Goal: Task Accomplishment & Management: Manage account settings

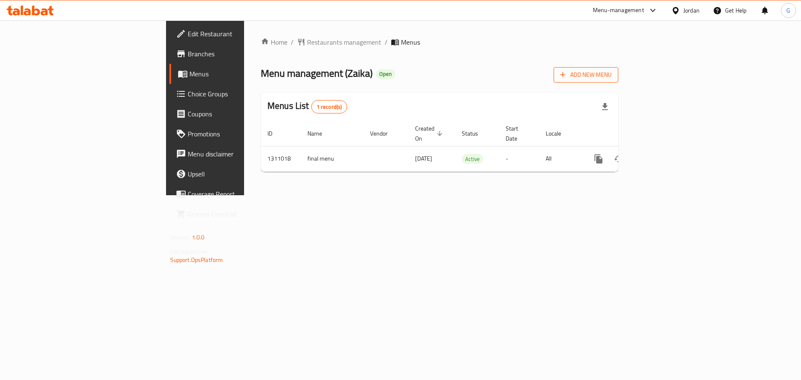
click at [612, 75] on span "Add New Menu" at bounding box center [585, 75] width 51 height 10
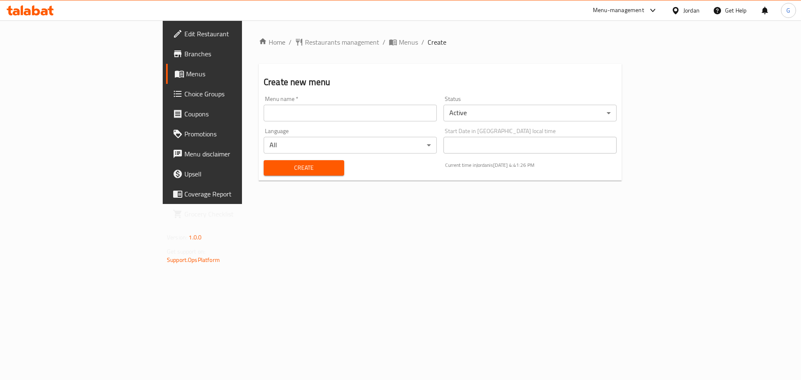
click at [494, 113] on body "​ Menu-management Jordan Get Help G Edit Restaurant Branches Menus Choice Group…" at bounding box center [400, 200] width 801 height 360
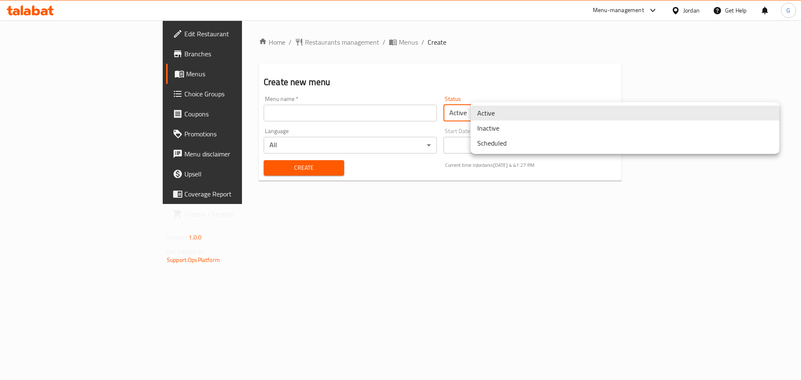
click at [512, 134] on li "Inactive" at bounding box center [625, 128] width 309 height 15
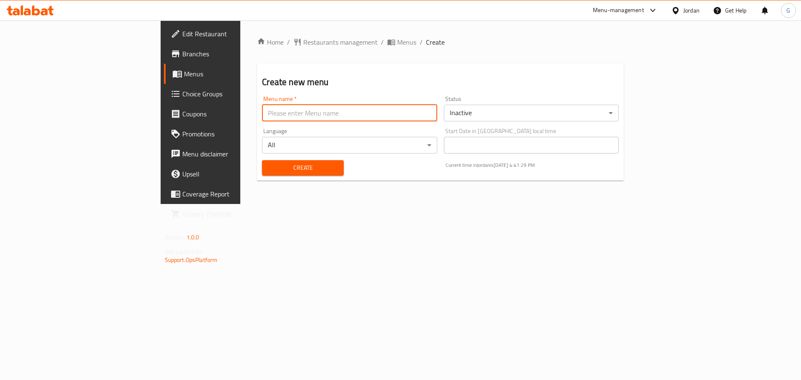
click at [262, 113] on input "text" at bounding box center [349, 113] width 175 height 17
type input "new menu"
click at [269, 163] on span "Create" at bounding box center [303, 168] width 68 height 10
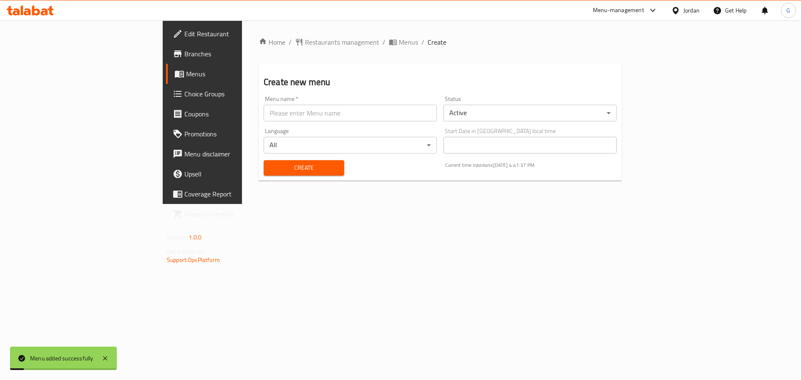
drag, startPoint x: 301, startPoint y: 43, endPoint x: 358, endPoint y: 60, distance: 59.1
click at [399, 43] on span "Menus" at bounding box center [408, 42] width 19 height 10
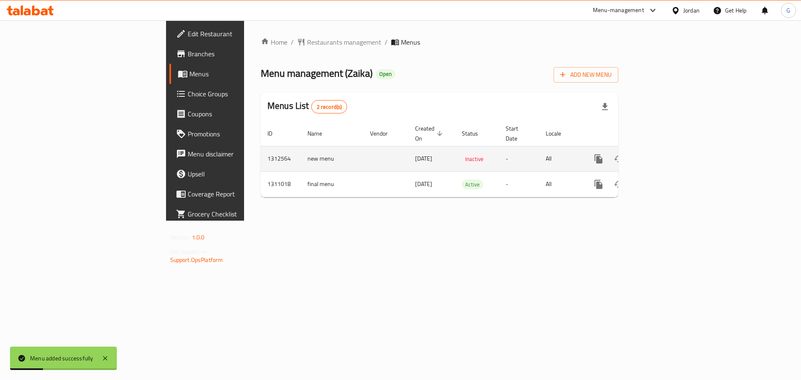
click at [664, 154] on icon "enhanced table" at bounding box center [659, 159] width 10 height 10
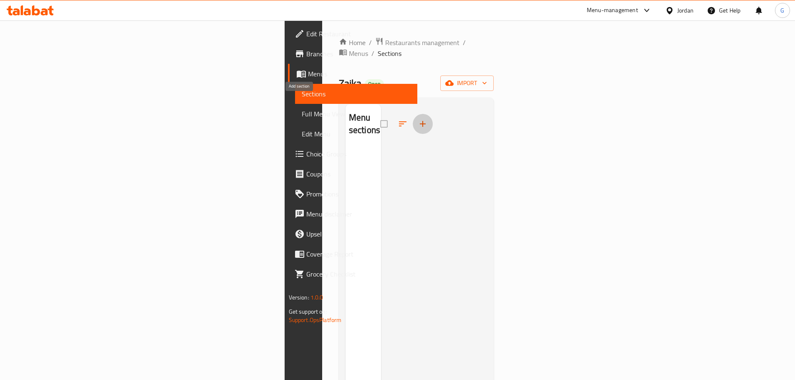
click at [418, 119] on icon "button" at bounding box center [423, 124] width 10 height 10
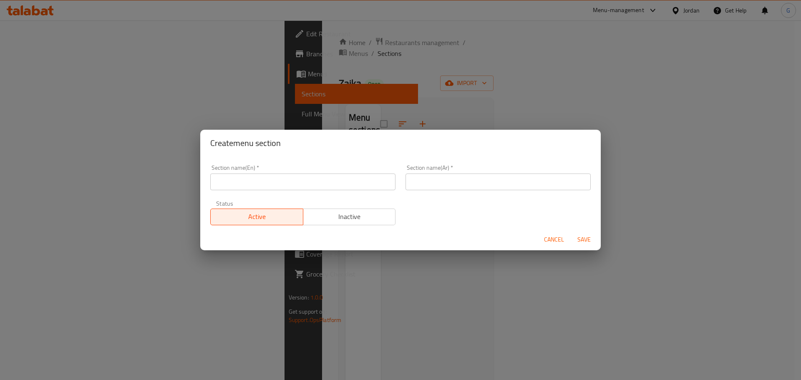
click at [284, 191] on div "Section name(En)   * Section name(En) *" at bounding box center [302, 177] width 195 height 35
paste input "777153"
click at [285, 187] on input "777153" at bounding box center [302, 182] width 185 height 17
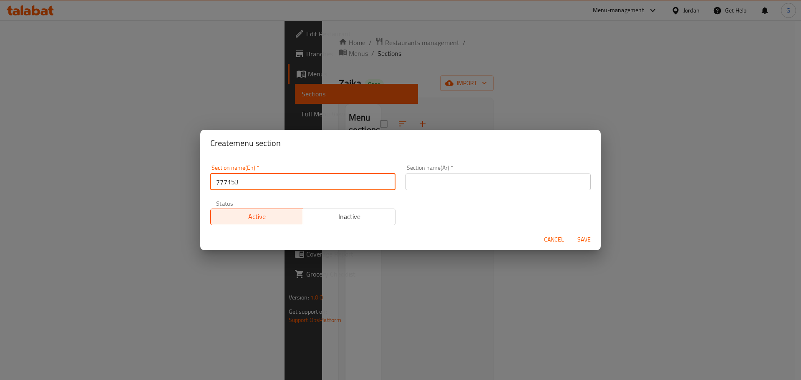
click at [365, 179] on input "777153" at bounding box center [302, 182] width 185 height 17
paste input "text"
click at [320, 180] on input "777153" at bounding box center [302, 182] width 185 height 17
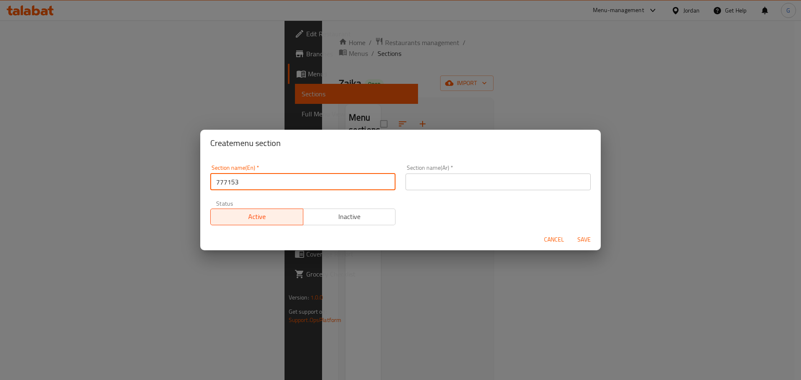
click at [320, 180] on input "777153" at bounding box center [302, 182] width 185 height 17
click at [309, 189] on input "777153" at bounding box center [302, 182] width 185 height 17
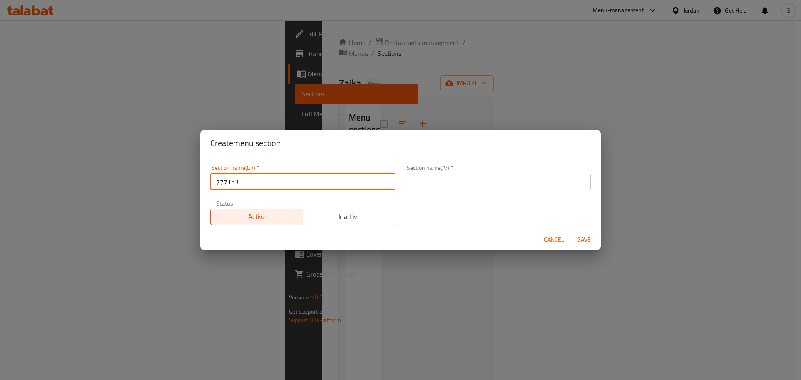
click at [291, 182] on input "777153" at bounding box center [302, 182] width 185 height 17
paste input "Soups"
type input "Soups"
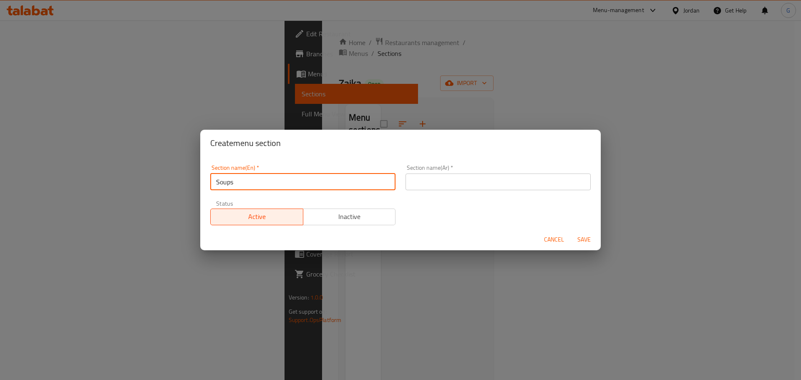
click at [439, 176] on input "text" at bounding box center [498, 182] width 185 height 17
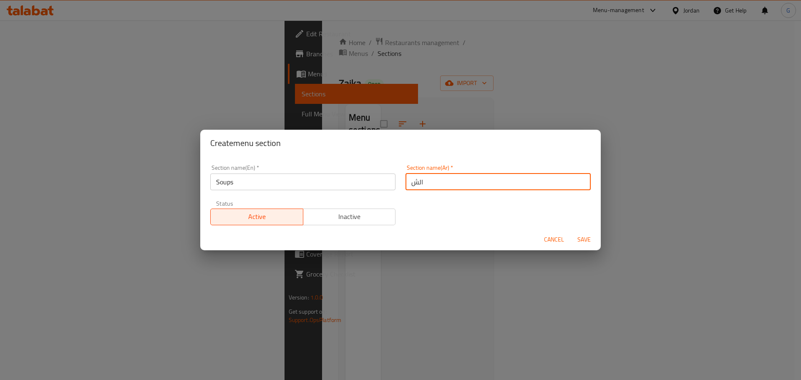
type input "الشوربات"
click at [588, 237] on span "Save" at bounding box center [584, 239] width 20 height 10
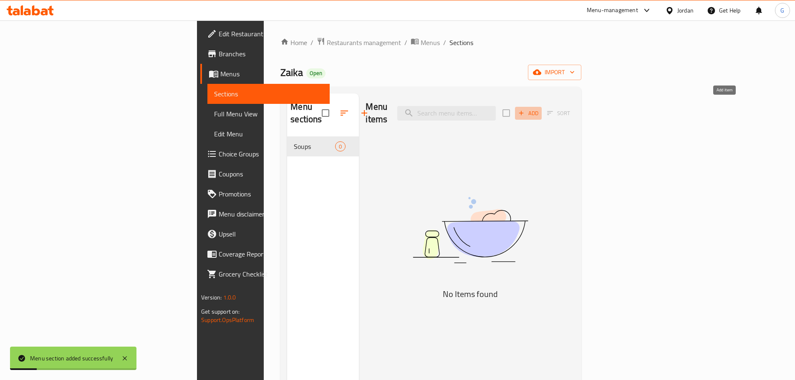
click at [539, 108] on span "Add" at bounding box center [528, 113] width 23 height 10
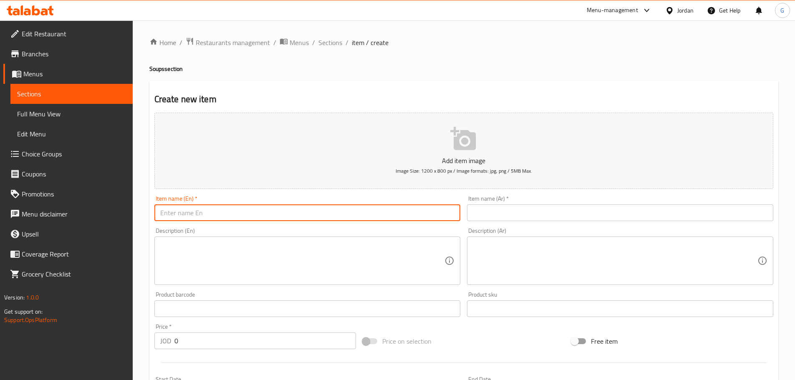
click at [192, 213] on input "text" at bounding box center [307, 212] width 306 height 17
paste input "Dal Soup"
type input "Dal Soup"
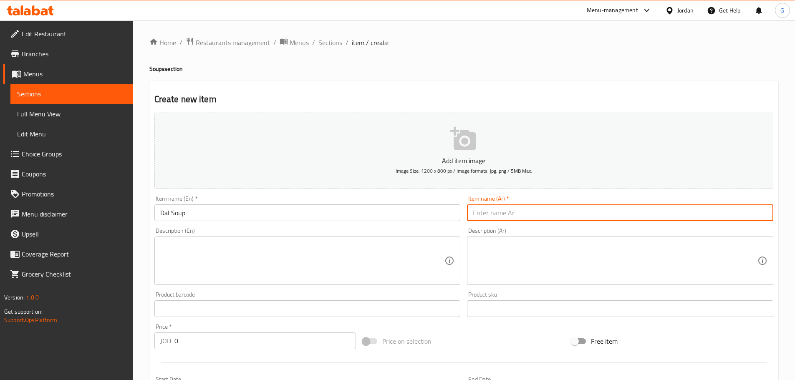
click at [534, 220] on input "text" at bounding box center [620, 212] width 306 height 17
click at [536, 215] on input "text" at bounding box center [620, 212] width 306 height 17
paste input "شوربة الدال"
type input "شوربة الدال"
click at [706, 204] on input "شوربة الدال" at bounding box center [620, 212] width 306 height 17
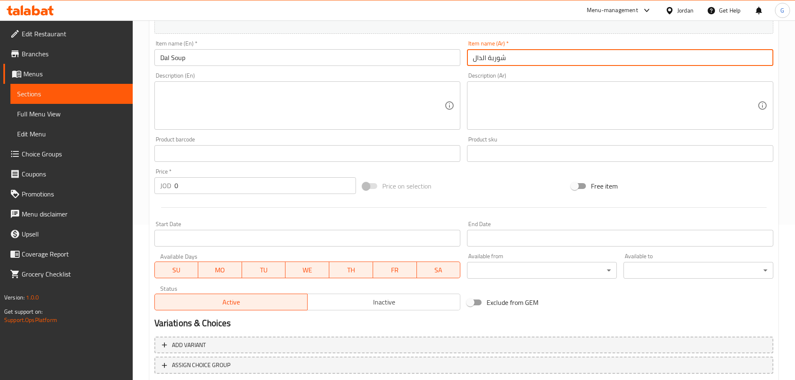
scroll to position [209, 0]
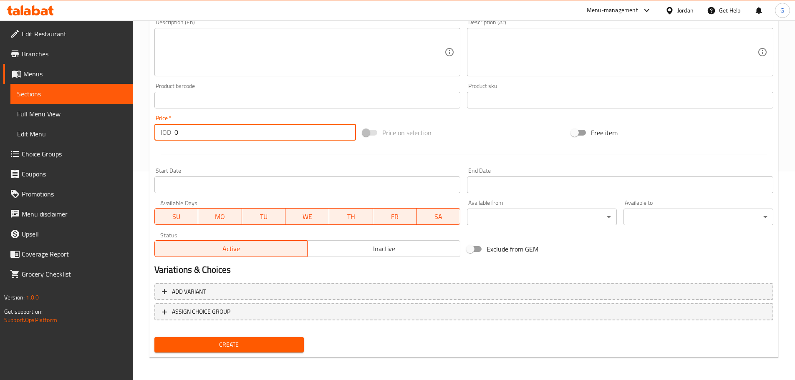
click at [192, 135] on input "0" at bounding box center [265, 132] width 182 height 17
type input "2.25"
click at [154, 337] on button "Create" at bounding box center [229, 344] width 150 height 15
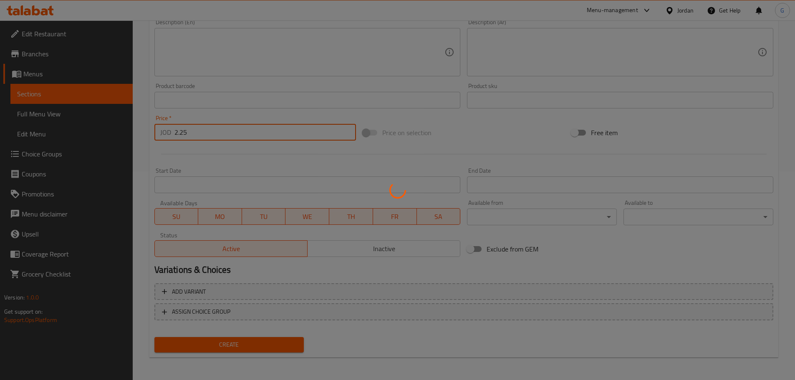
type input "0"
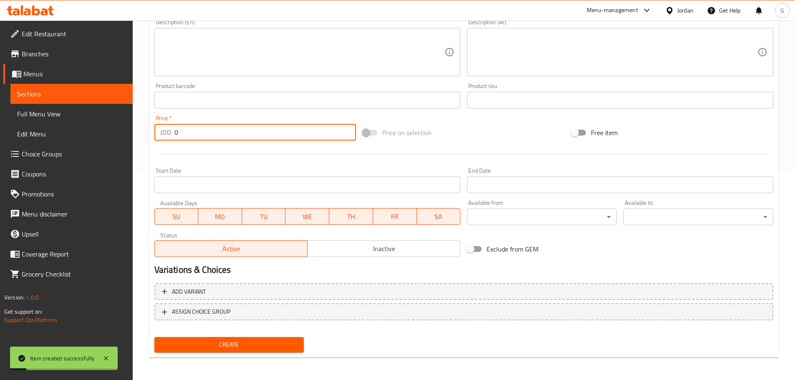
scroll to position [125, 0]
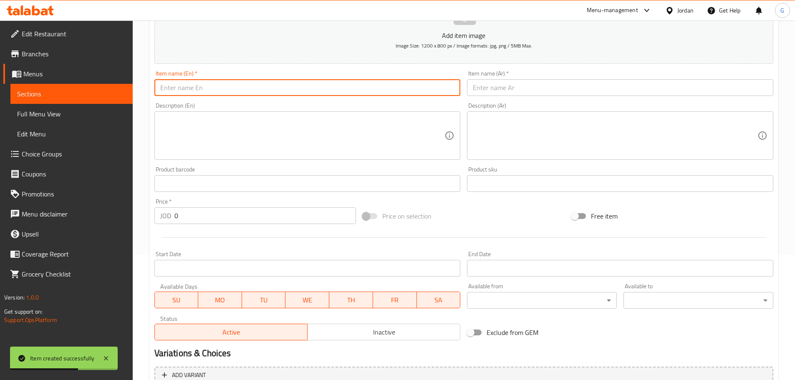
click at [190, 89] on input "text" at bounding box center [307, 87] width 306 height 17
paste input "Tomato Soup"
type input "Tomato Soup"
click at [502, 98] on div "Item name (Ar)   * Item name (Ar) *" at bounding box center [620, 83] width 313 height 32
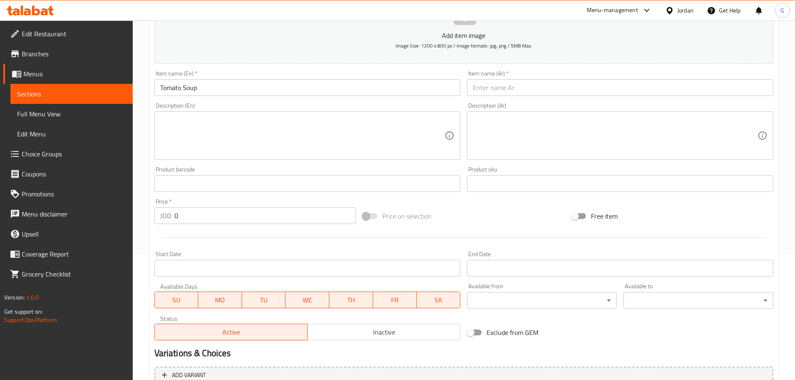
click at [504, 92] on input "text" at bounding box center [620, 87] width 306 height 17
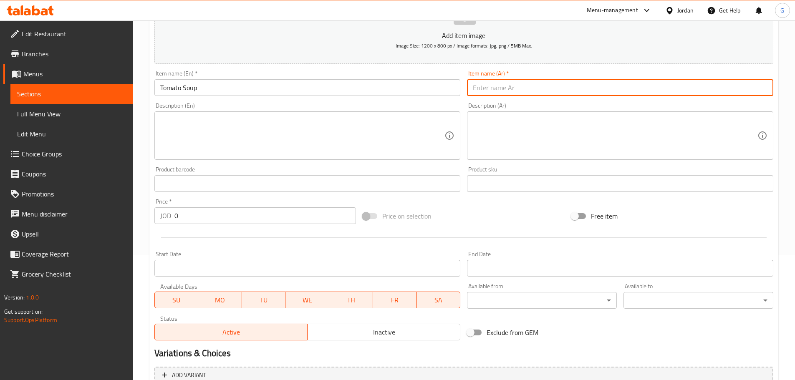
paste input "شوربة الطماطم"
type input "شوربة الطماطم"
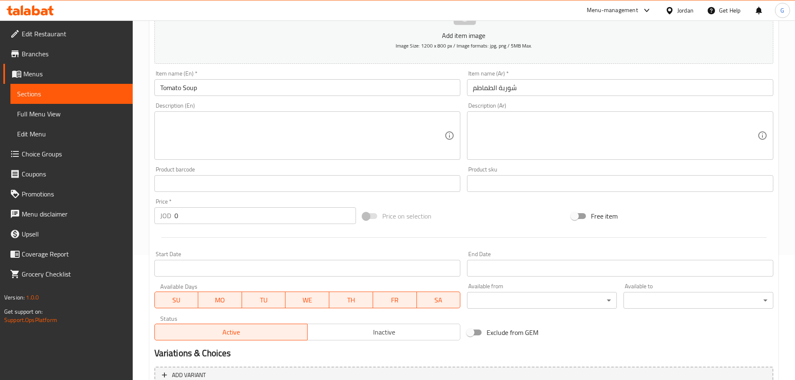
click at [169, 212] on p "JOD" at bounding box center [165, 216] width 11 height 10
click at [181, 216] on input "0" at bounding box center [265, 215] width 182 height 17
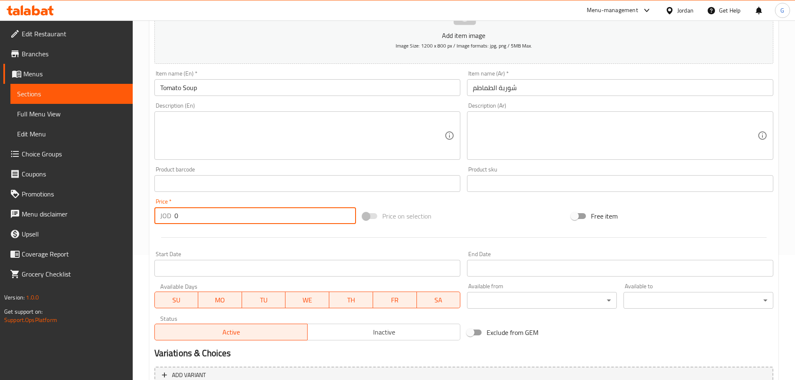
click at [182, 216] on input "0" at bounding box center [265, 215] width 182 height 17
type input "2.25"
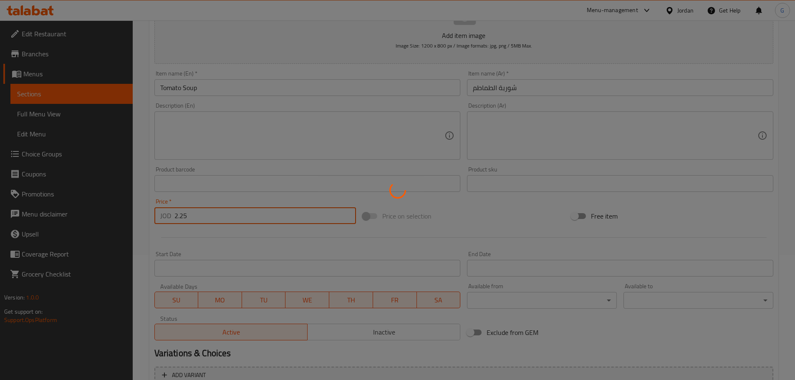
type input "0"
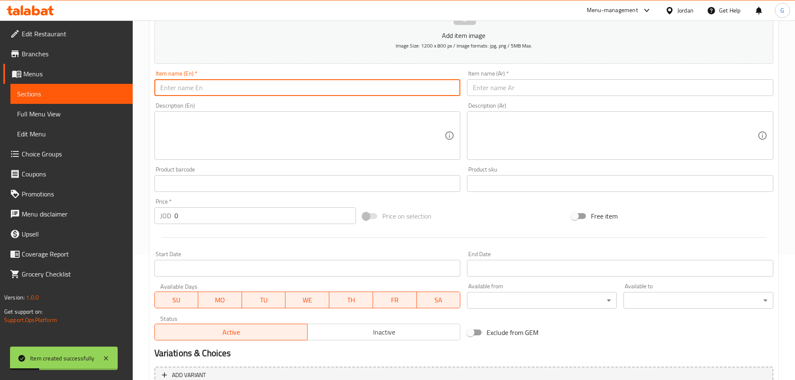
click at [311, 88] on input "text" at bounding box center [307, 87] width 306 height 17
paste input "Soup of the Day"
type input "Soup of the Day"
click at [176, 89] on input "Soup of the Day" at bounding box center [307, 87] width 306 height 17
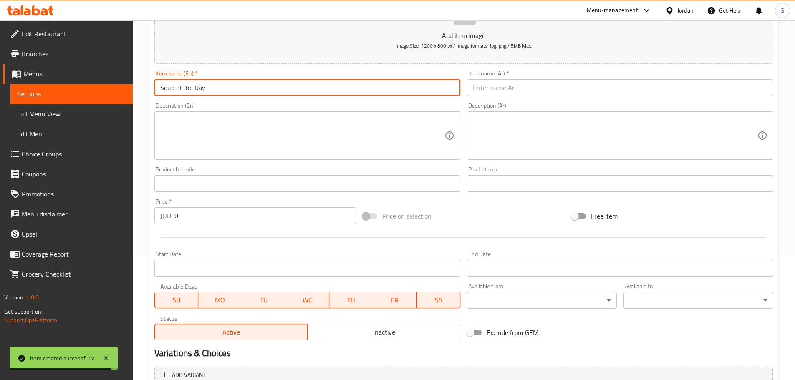
click at [176, 89] on input "Soup of the Day" at bounding box center [307, 87] width 306 height 17
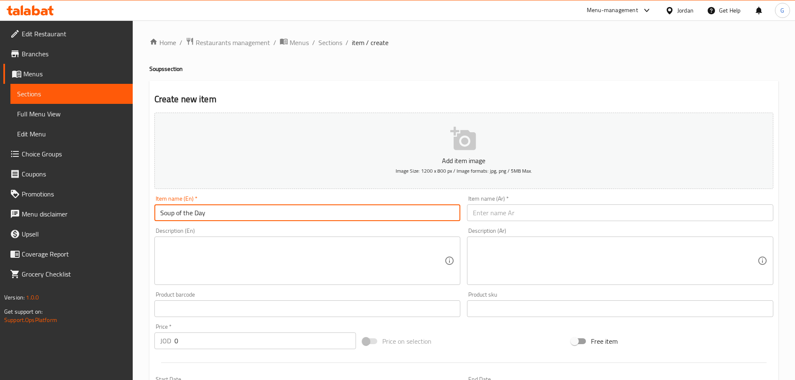
click at [329, 36] on div "Home / Restaurants management / Menus / Sections / item / create Soups section …" at bounding box center [464, 304] width 662 height 569
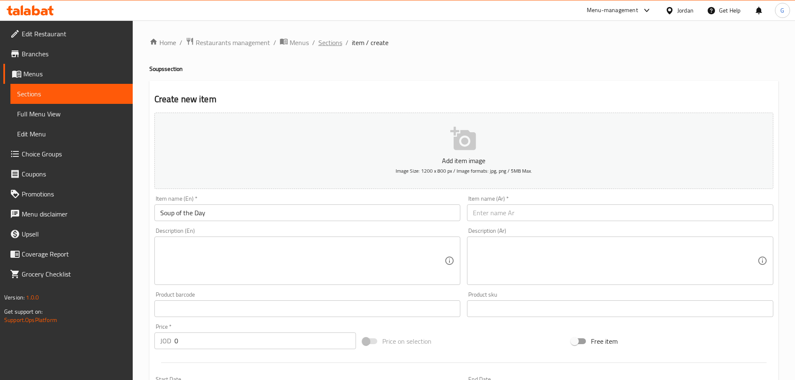
click at [330, 39] on span "Sections" at bounding box center [330, 43] width 24 height 10
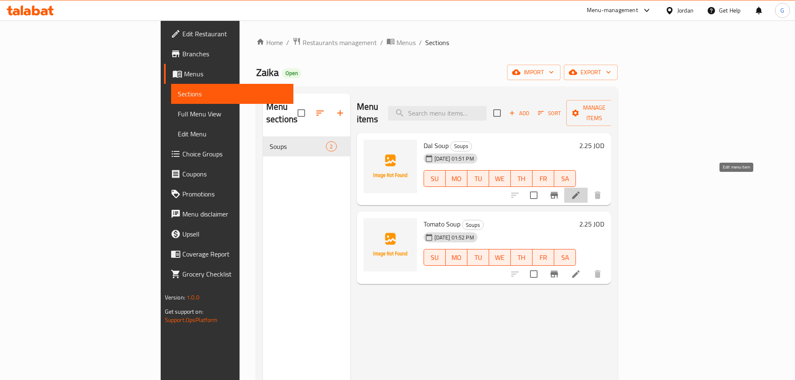
click at [581, 190] on icon at bounding box center [576, 195] width 10 height 10
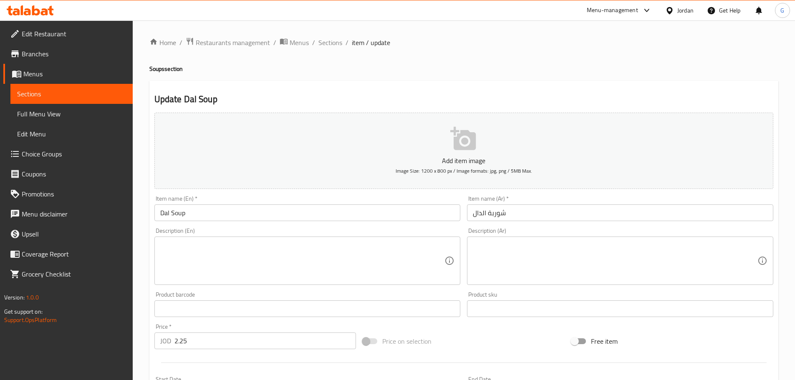
click at [251, 256] on textarea at bounding box center [302, 261] width 285 height 40
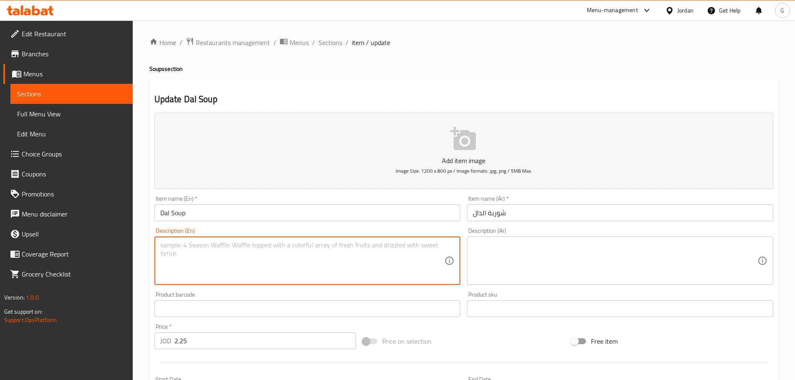
paste textarea "Simmered with garlic, ginger, and spices, finished with ghee and fresh cilantro"
type textarea "Simmered with garlic, ginger, and spices, finished with ghee and fresh cilantro"
click at [563, 267] on textarea at bounding box center [615, 261] width 285 height 40
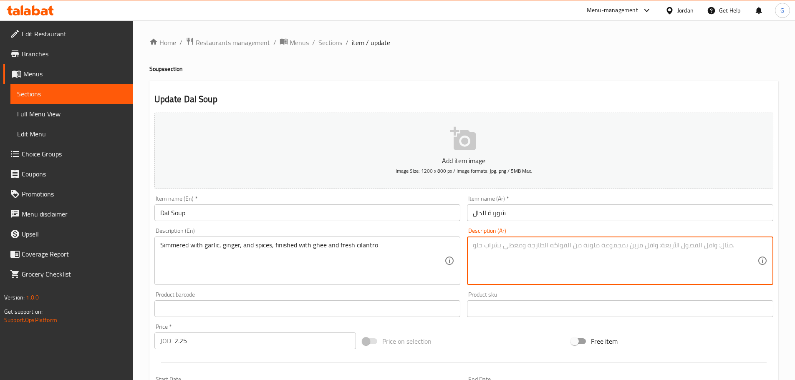
paste textarea "مطبوخ على نار هادئة مع الثوم والزنجبيل والتوابل، ومُزين بالسمن والكزبرة الطازجة."
type textarea "مطبوخ على نار هادئة مع الثوم والزنجبيل والتوابل، ومُزين بالسمن والكزبرة الطازجة."
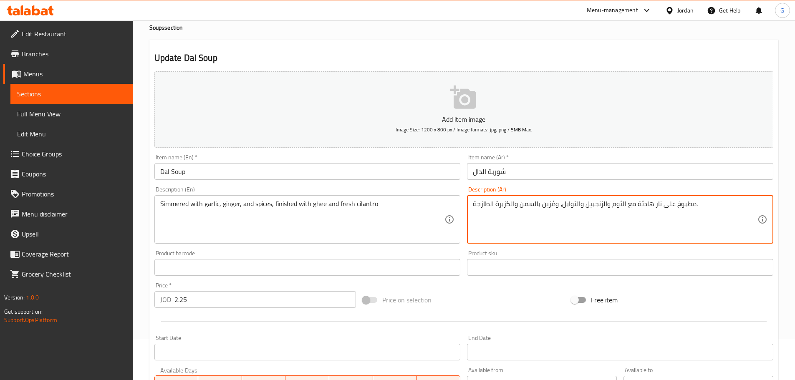
scroll to position [42, 0]
click at [273, 176] on input "Dal Soup" at bounding box center [307, 171] width 306 height 17
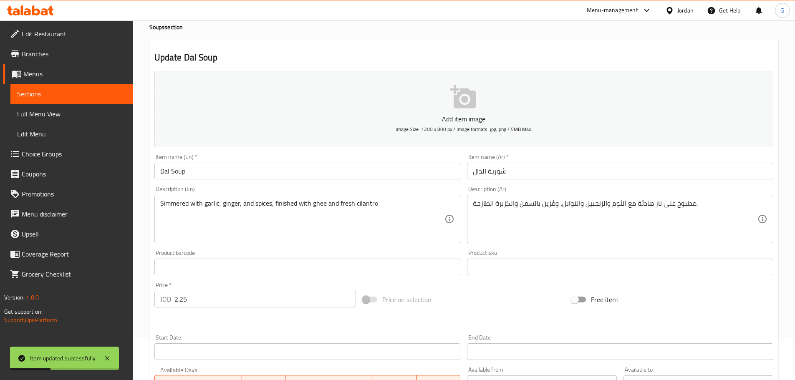
click at [743, 290] on div "Free item" at bounding box center [672, 299] width 209 height 23
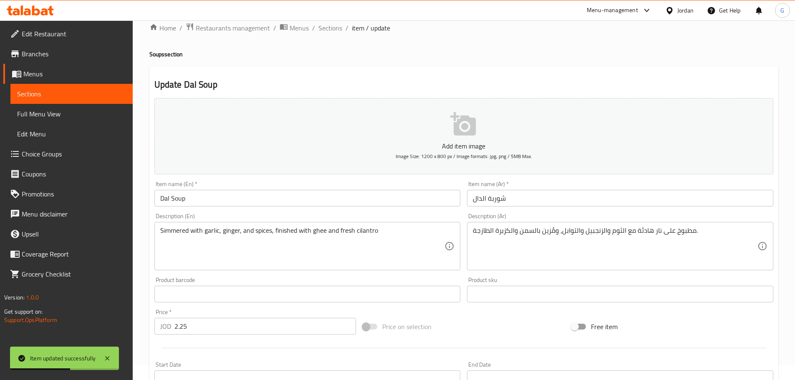
scroll to position [0, 0]
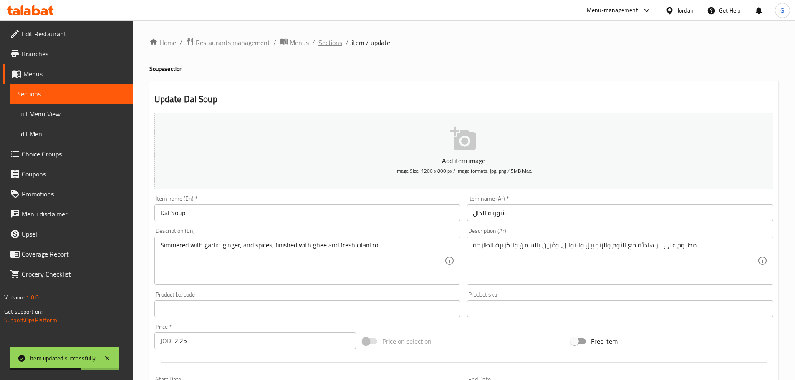
click at [335, 42] on span "Sections" at bounding box center [330, 43] width 24 height 10
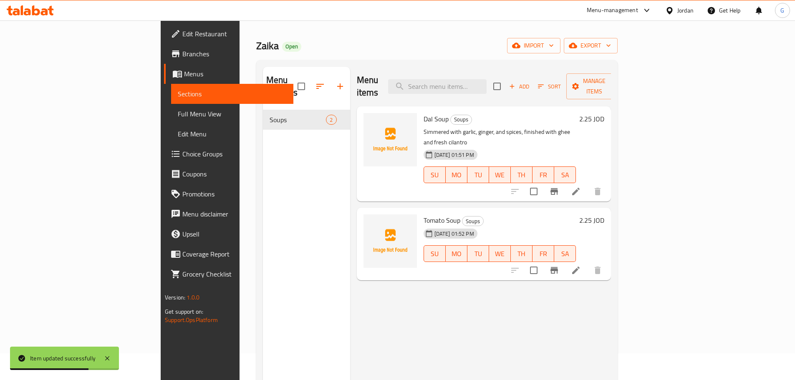
scroll to position [42, 0]
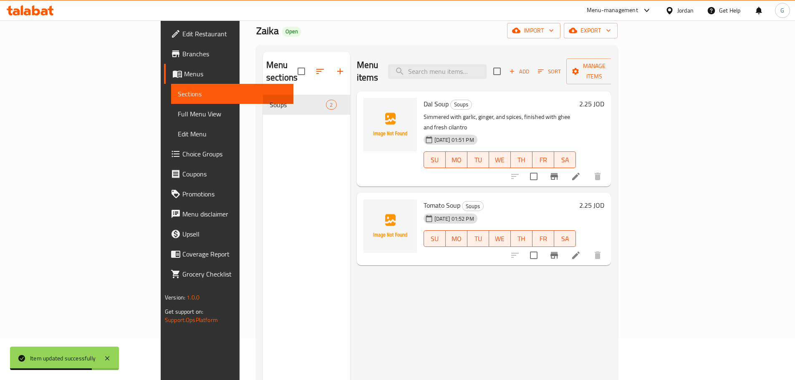
click at [587, 248] on li at bounding box center [575, 255] width 23 height 15
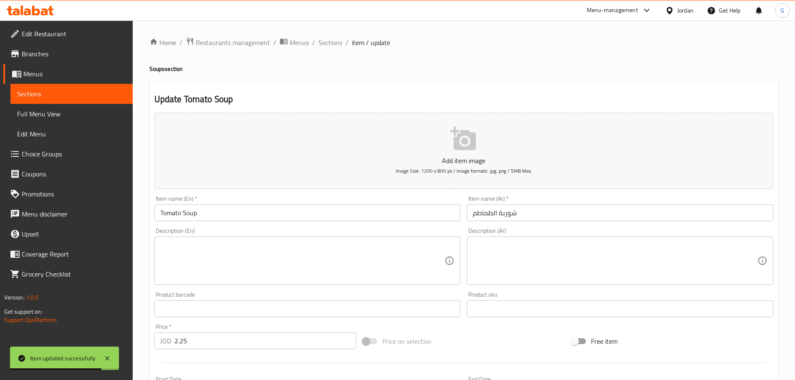
click at [305, 253] on textarea at bounding box center [302, 261] width 285 height 40
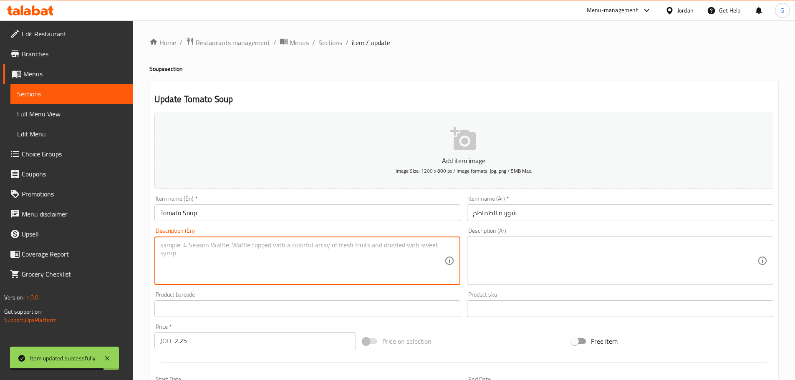
paste textarea "Creamy tomato soup infused with Indian spices"
type textarea "Creamy tomato soup infused with Indian spices"
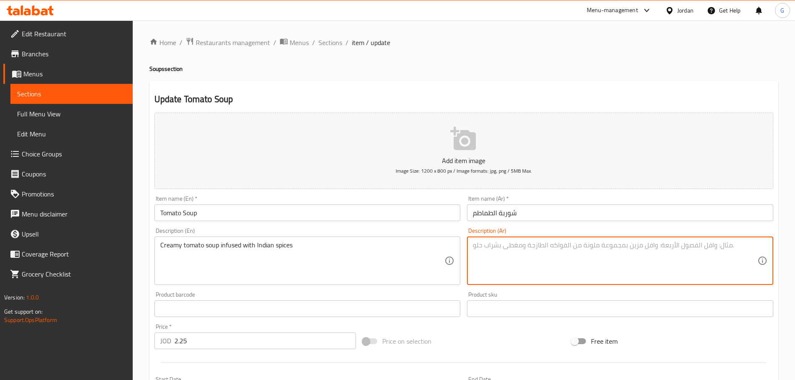
click at [573, 276] on textarea at bounding box center [615, 261] width 285 height 40
paste textarea "شوربة الطماطم الكريمية مع التوابل الهندية"
type textarea "شوربة الطماطم الكريمية مع التوابل الهندية"
click at [539, 209] on input "شوربة الطماطم" at bounding box center [620, 212] width 306 height 17
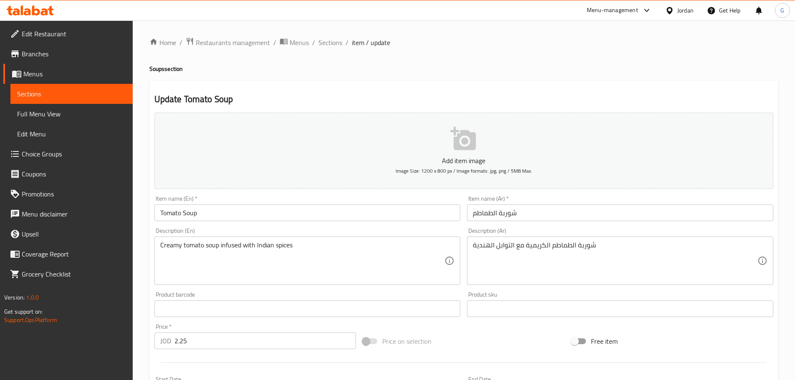
drag, startPoint x: 719, startPoint y: 61, endPoint x: 637, endPoint y: 50, distance: 82.9
click at [719, 61] on div "Home / Restaurants management / Menus / Sections / item / update Soups section …" at bounding box center [463, 305] width 629 height 536
click at [252, 214] on input "Tomato Soup" at bounding box center [307, 212] width 306 height 17
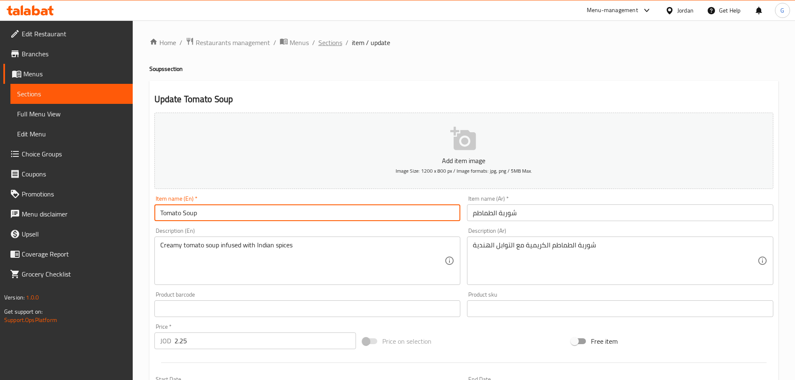
click at [324, 46] on span "Sections" at bounding box center [330, 43] width 24 height 10
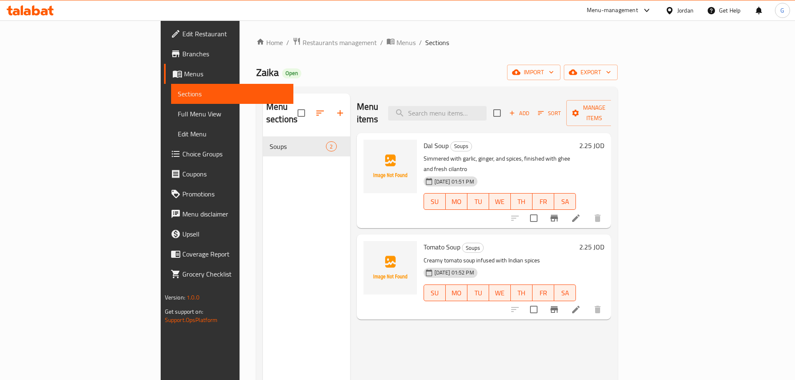
click at [423, 139] on span "Dal Soup" at bounding box center [435, 145] width 25 height 13
copy h6 "Dal Soup"
click at [423, 139] on span "Dal Soup" at bounding box center [435, 145] width 25 height 13
click at [581, 213] on icon at bounding box center [576, 218] width 10 height 10
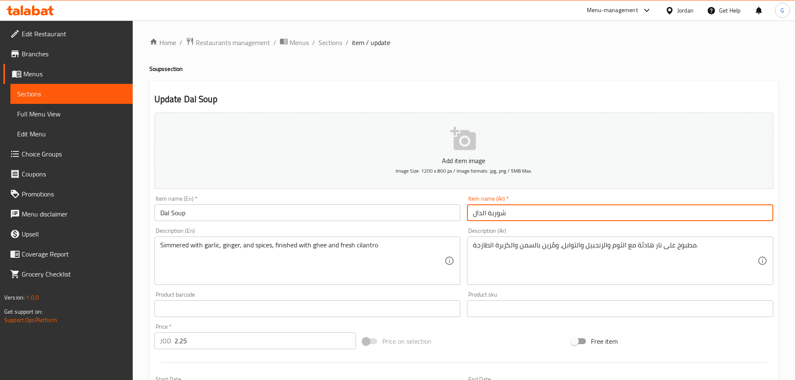
click at [472, 215] on input "شوربة الدال" at bounding box center [620, 212] width 306 height 17
click at [478, 214] on input "شوربة الدال" at bounding box center [620, 212] width 306 height 17
paste input "دس"
type input "شوربة عدس"
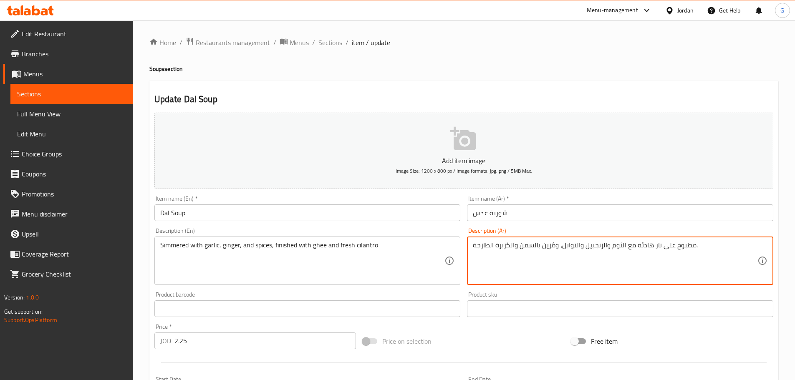
click at [646, 245] on textarea "مطبوخ على نار هادئة مع الثوم والزنجبيل والتوابل، ومُزين بالسمن والكزبرة الطازجة." at bounding box center [615, 261] width 285 height 40
paste textarea "شوربة عدس مع ثوم وزنجبيل وتوابل، وتقدم مع السمن البلدي والكزبرة الطازجة"
type textarea "شوربة عدس مع ثوم وزنجبيل وتوابل، وتقدم مع السمن البلدي والكزبرة الطازجة"
click at [202, 213] on input "Dal Soup" at bounding box center [307, 212] width 306 height 17
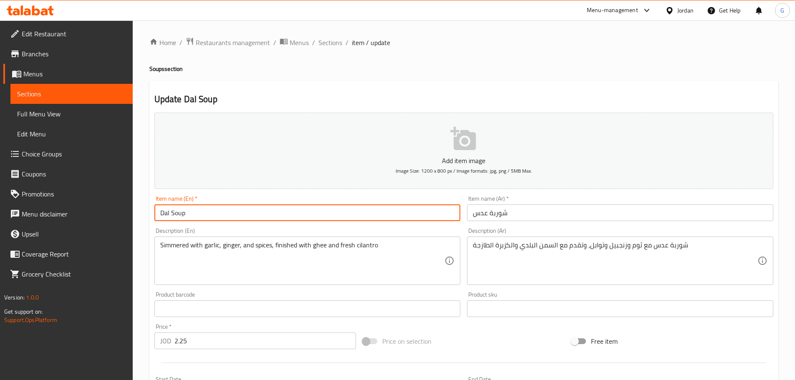
click at [202, 213] on input "Dal Soup" at bounding box center [307, 212] width 306 height 17
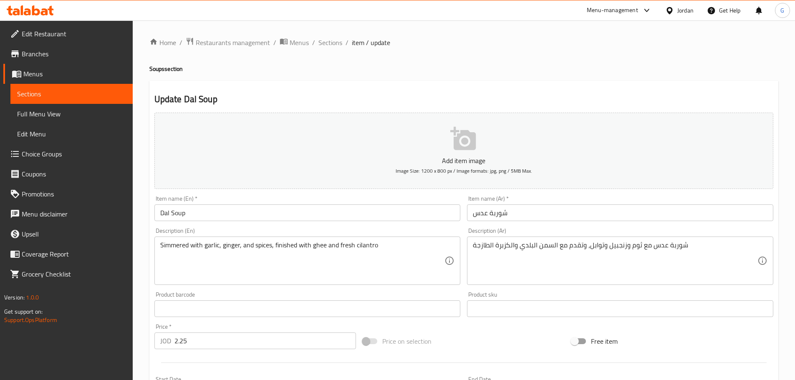
click at [159, 247] on div "Simmered with garlic, ginger, and spices, finished with ghee and fresh cilantro…" at bounding box center [307, 261] width 306 height 48
paste textarea "Dal Soup"
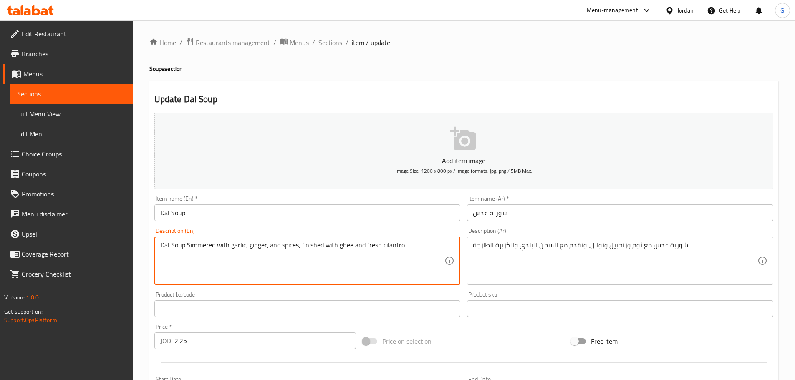
click at [191, 242] on textarea "Dal Soup Simmered with garlic, ginger, and spices, finished with ghee and fresh…" at bounding box center [302, 261] width 285 height 40
click at [198, 258] on textarea "Dal soup simmered with garlic, ginger, and spices, finished with ghee and fresh…" at bounding box center [302, 261] width 285 height 40
click at [263, 250] on textarea "Dal soup simmered with garlic, ginger, and spices, finished with ghee and fresh…" at bounding box center [302, 261] width 285 height 40
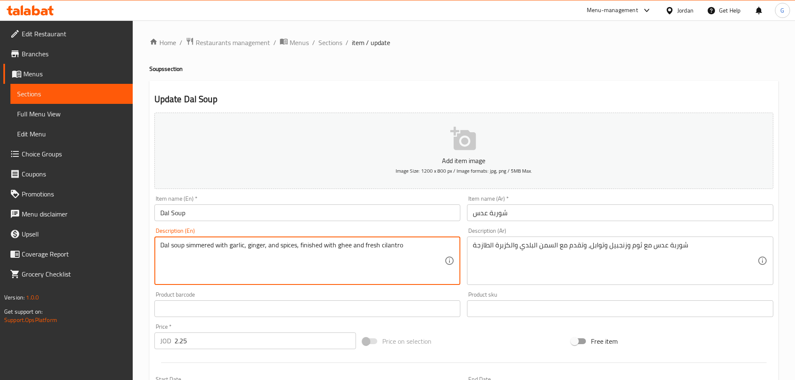
click at [263, 250] on textarea "Dal soup simmered with garlic, ginger, and spices, finished with ghee and fresh…" at bounding box center [302, 261] width 285 height 40
type textarea "Dal soup simmered with garlic, ginger, and spices, finished with ghee and fresh…"
click at [487, 218] on input "شوربة عدس" at bounding box center [620, 212] width 306 height 17
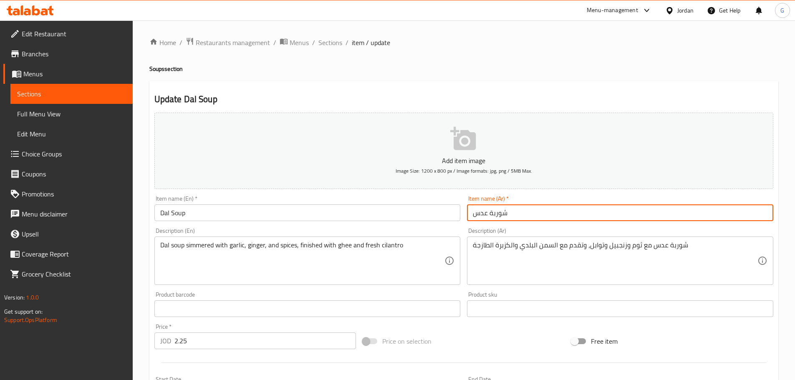
click at [546, 216] on input "شوربة عدس" at bounding box center [620, 212] width 306 height 17
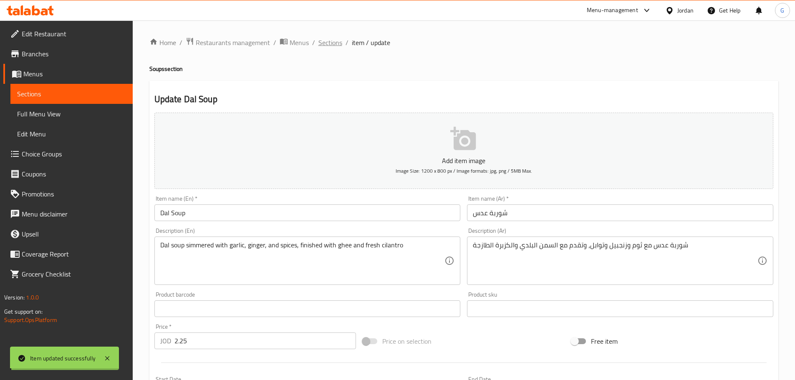
click at [333, 41] on div "Home / Restaurants management / Menus / Sections / item / update Soups section …" at bounding box center [463, 305] width 629 height 536
click at [330, 42] on span "Sections" at bounding box center [330, 43] width 24 height 10
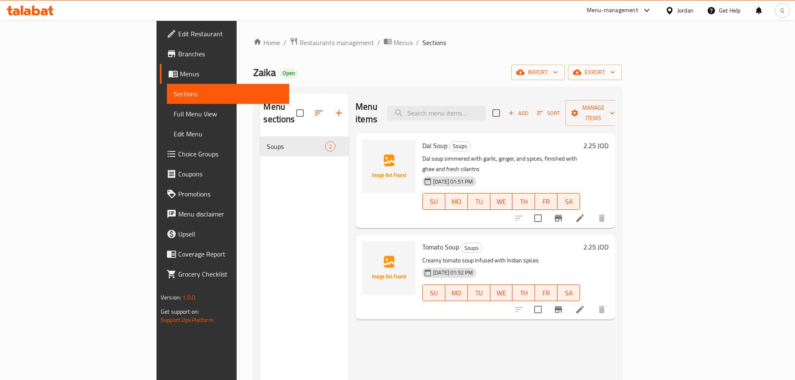
drag, startPoint x: 714, startPoint y: 33, endPoint x: 697, endPoint y: 34, distance: 16.7
click at [638, 33] on div "Home / Restaurants management / Menus / Sections Zaika Open import export Menu …" at bounding box center [438, 258] width 402 height 476
click at [334, 108] on icon "button" at bounding box center [339, 113] width 10 height 10
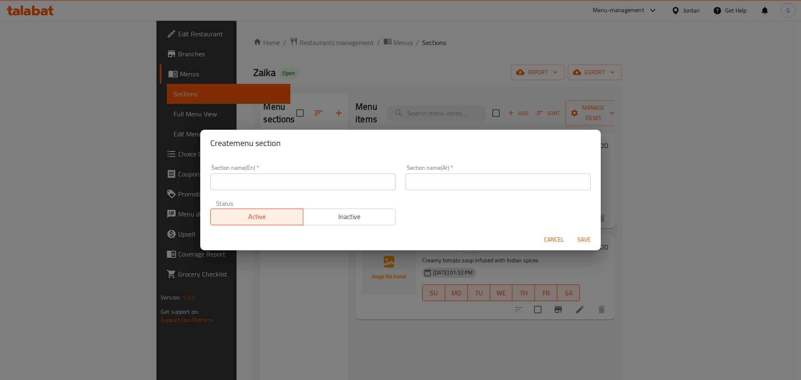
click at [233, 182] on input "text" at bounding box center [302, 182] width 185 height 17
paste input "Naan & Roti"
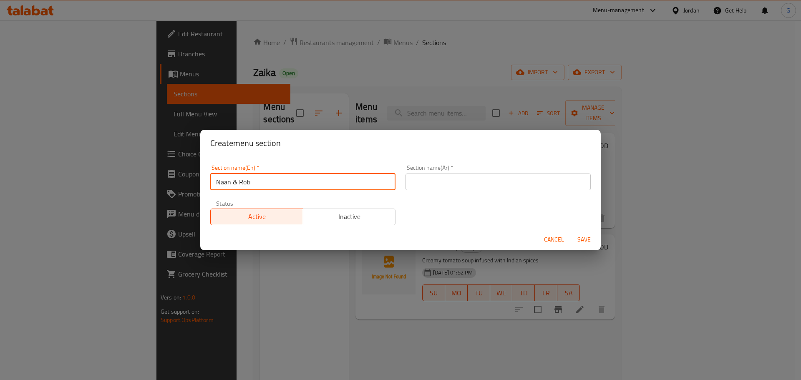
type input "Naan & Roti"
click at [481, 187] on input "text" at bounding box center [498, 182] width 185 height 17
paste input "نان وروتي"
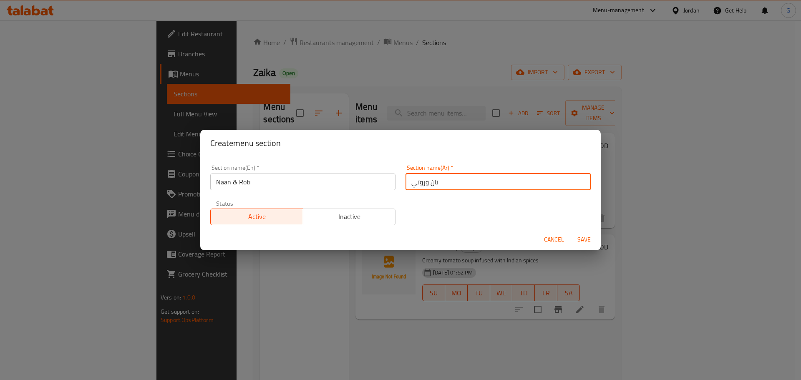
type input "نان وروتي"
click at [580, 240] on span "Save" at bounding box center [584, 239] width 20 height 10
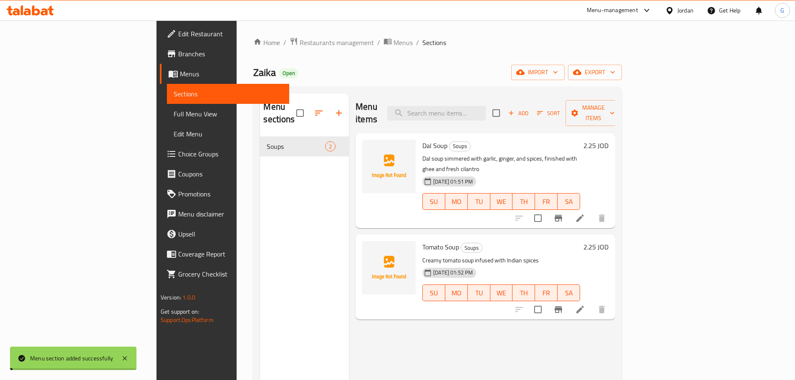
click at [593, 74] on div "Zaika Open import export" at bounding box center [437, 72] width 368 height 15
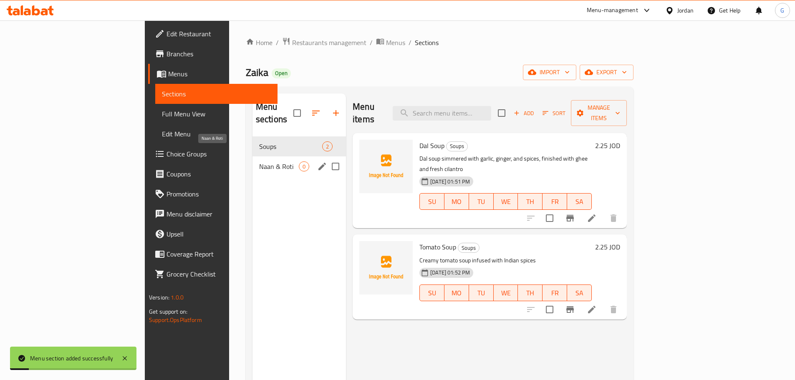
click at [259, 161] on span "Naan & Roti" at bounding box center [279, 166] width 40 height 10
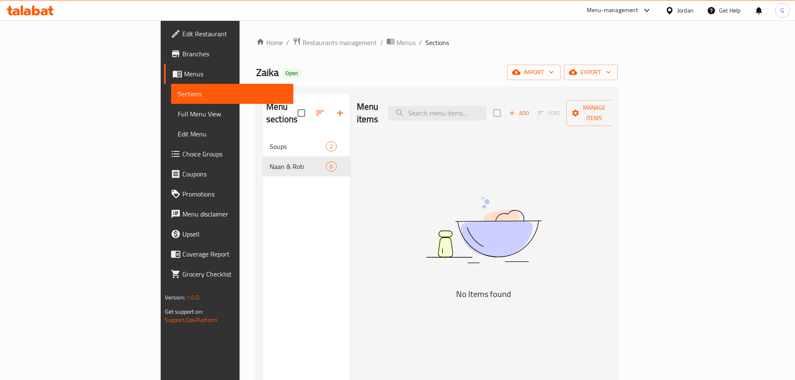
drag, startPoint x: 731, startPoint y: 182, endPoint x: 720, endPoint y: 181, distance: 11.3
click at [611, 182] on div "Menu items Add Sort Manage items No Items found" at bounding box center [480, 283] width 261 height 380
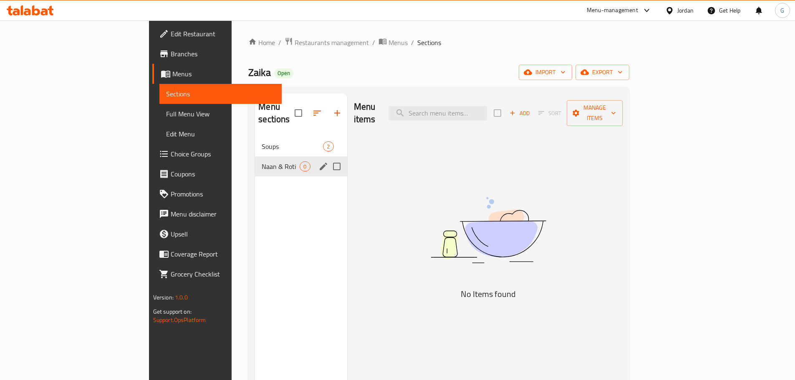
click at [328, 158] on input "Menu sections" at bounding box center [337, 167] width 18 height 18
checkbox input "true"
click at [318, 161] on icon "edit" at bounding box center [323, 166] width 10 height 10
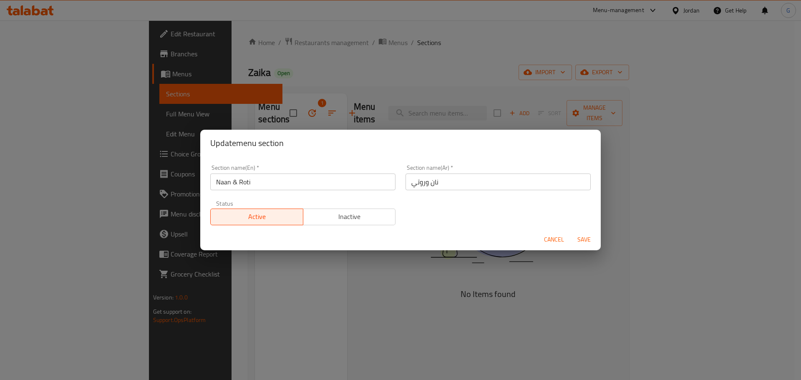
click at [463, 190] on div "Section name(Ar)   * نان وروتي Section name(Ar) *" at bounding box center [498, 177] width 195 height 35
click at [411, 184] on input "نان وروتي" at bounding box center [498, 182] width 185 height 17
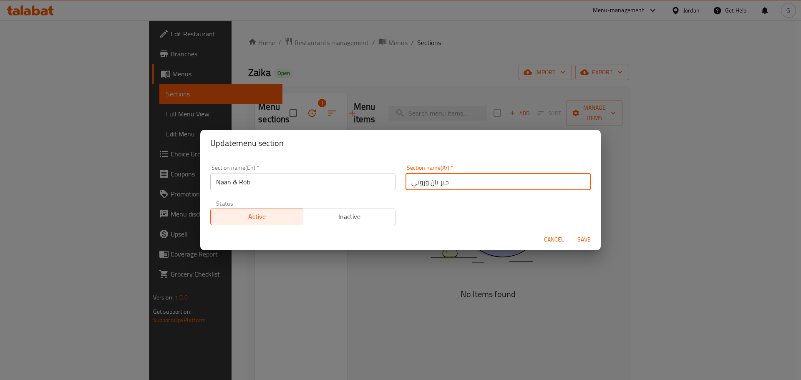
type input "خبز نان وروتي"
click at [582, 242] on span "Save" at bounding box center [584, 239] width 20 height 10
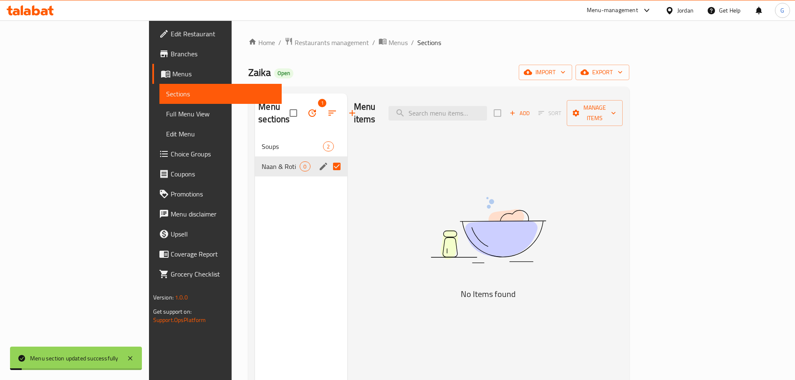
click at [328, 162] on input "Menu sections" at bounding box center [337, 167] width 18 height 18
checkbox input "false"
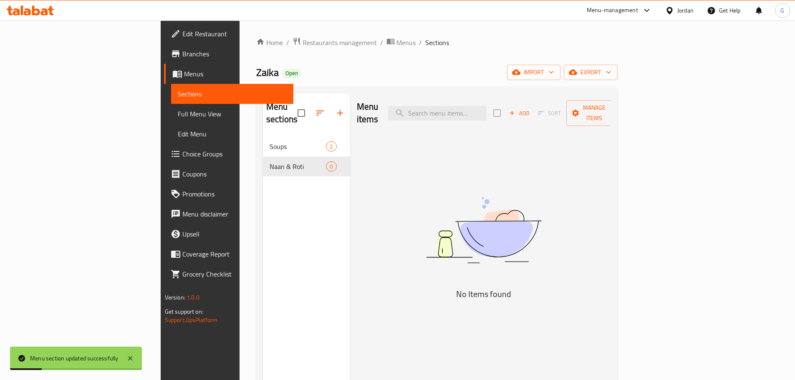
click at [532, 107] on button "Add" at bounding box center [519, 113] width 27 height 13
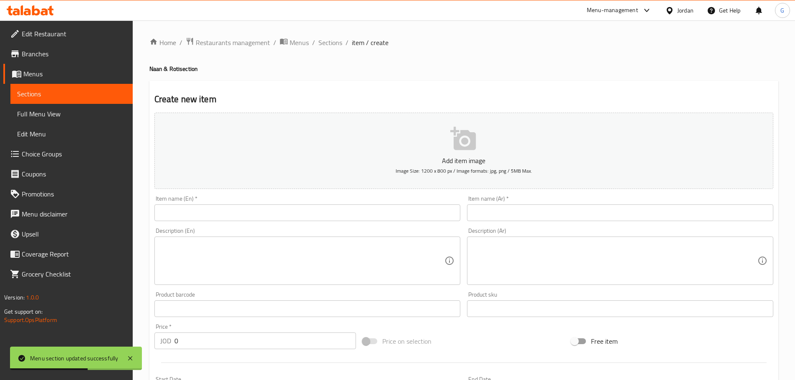
click at [197, 210] on input "text" at bounding box center [307, 212] width 306 height 17
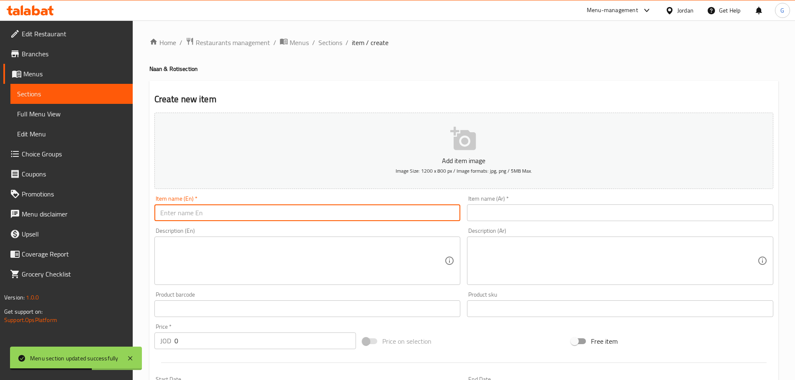
paste input "Plain Naan"
type input "Plain Naan"
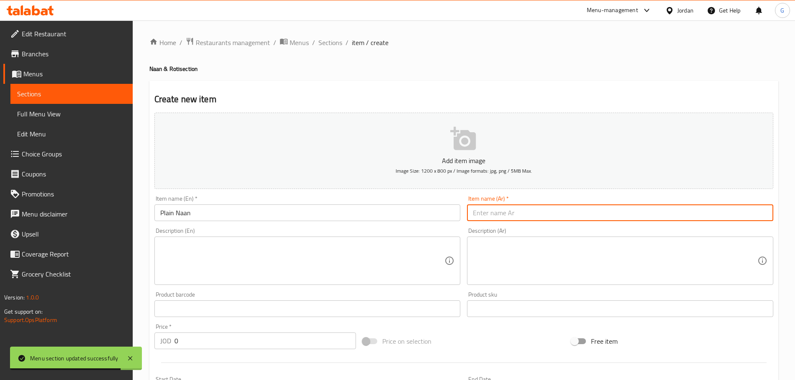
click at [567, 218] on input "text" at bounding box center [620, 212] width 306 height 17
paste input "نان عادي"
type input "نان عادي"
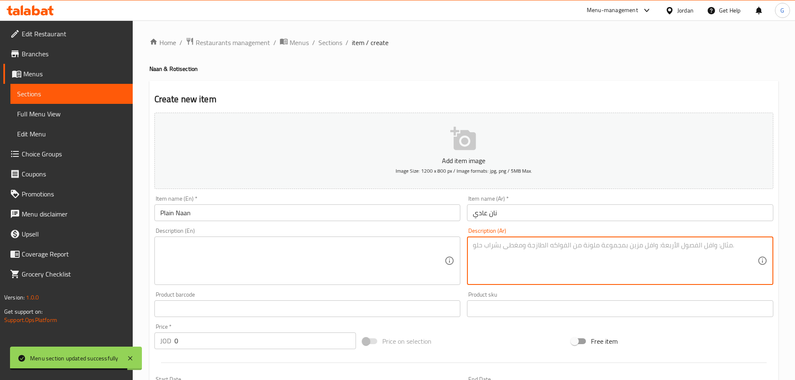
drag, startPoint x: 475, startPoint y: 256, endPoint x: 394, endPoint y: 259, distance: 80.6
click at [474, 256] on textarea at bounding box center [615, 261] width 285 height 40
click at [393, 260] on textarea at bounding box center [302, 261] width 285 height 40
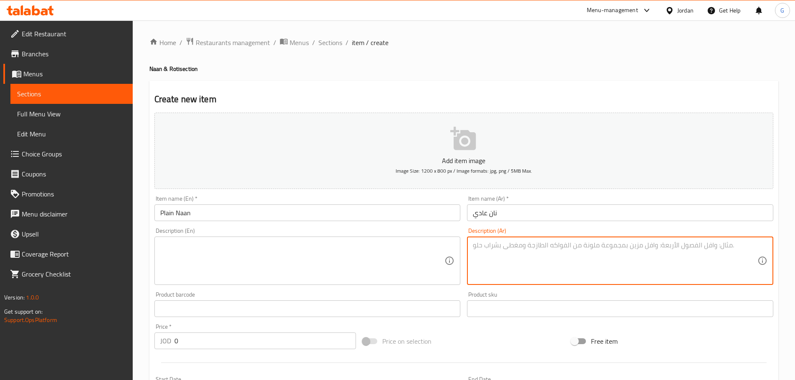
click at [713, 258] on textarea at bounding box center [615, 261] width 285 height 40
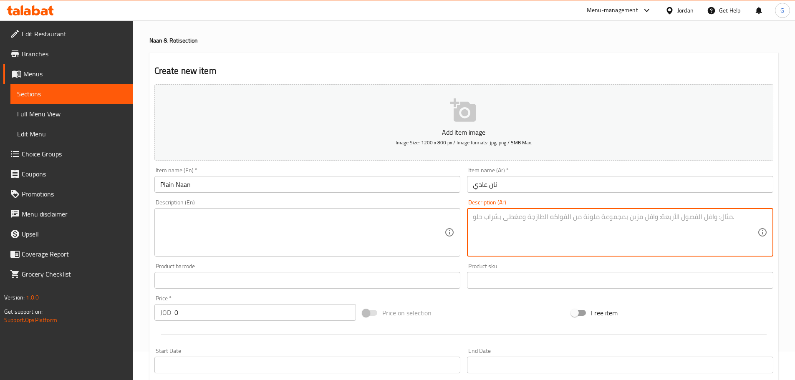
scroll to position [42, 0]
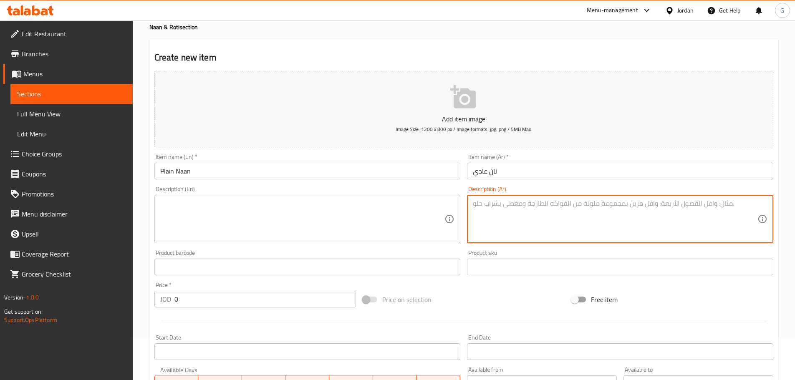
click at [207, 294] on input "0" at bounding box center [265, 299] width 182 height 17
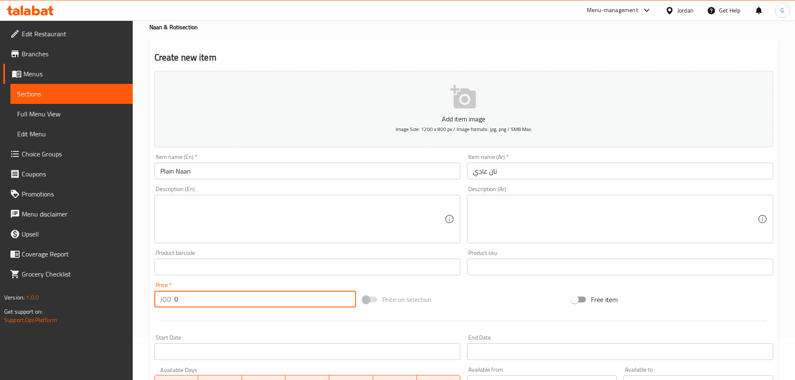
click at [207, 294] on input "0" at bounding box center [265, 299] width 182 height 17
click at [207, 293] on input "0" at bounding box center [265, 299] width 182 height 17
paste input "number"
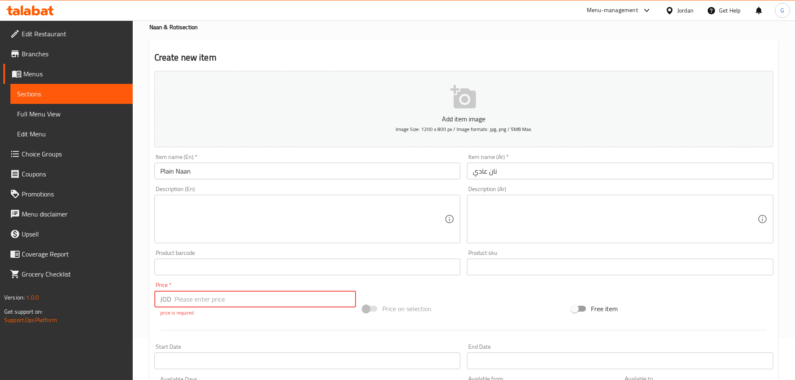
type input ".4"
type input ".75"
click at [475, 172] on input "نان عادي" at bounding box center [620, 171] width 306 height 17
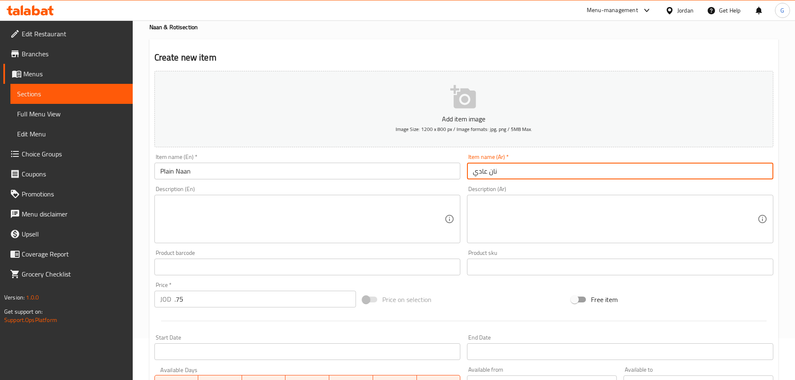
click at [475, 172] on input "نان عادي" at bounding box center [620, 171] width 306 height 17
click at [489, 175] on input "نان عادي" at bounding box center [620, 171] width 306 height 17
click at [471, 168] on input "نان عادي" at bounding box center [620, 171] width 306 height 17
click at [484, 174] on input "نان عادي" at bounding box center [620, 171] width 306 height 17
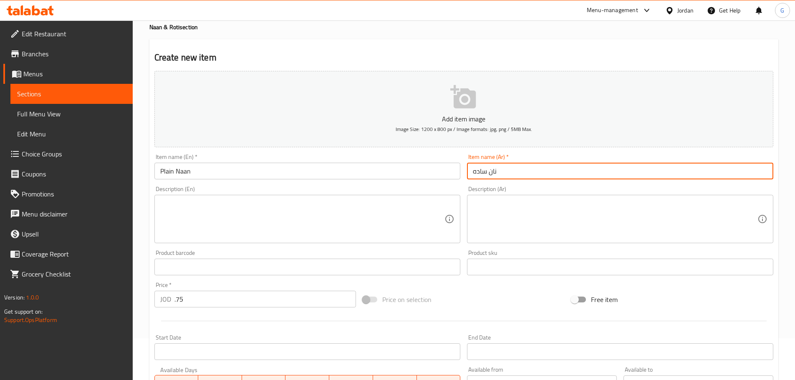
type input "نان ساده"
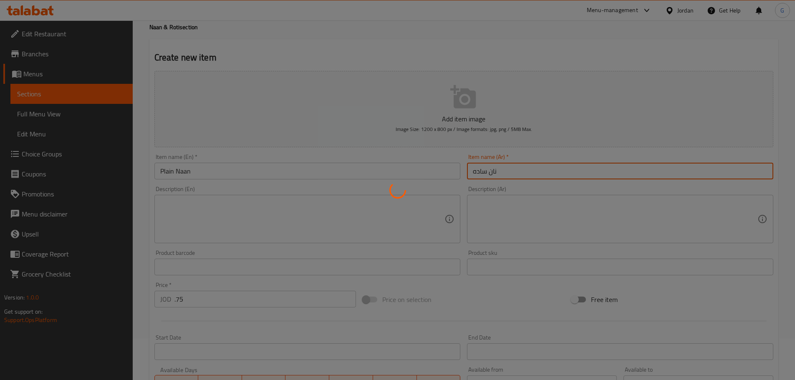
type input "0"
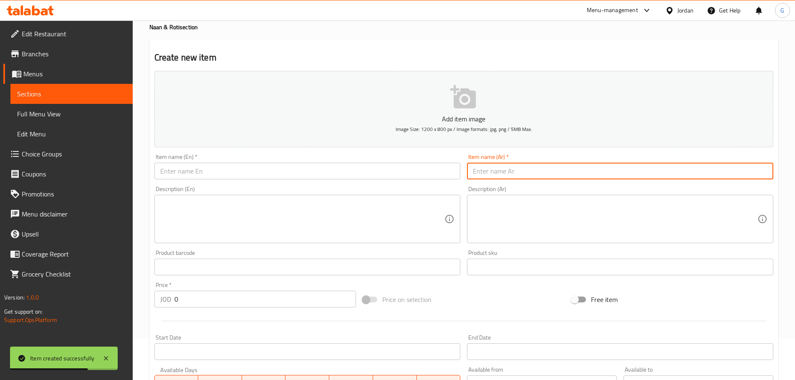
click at [220, 165] on input "text" at bounding box center [307, 171] width 306 height 17
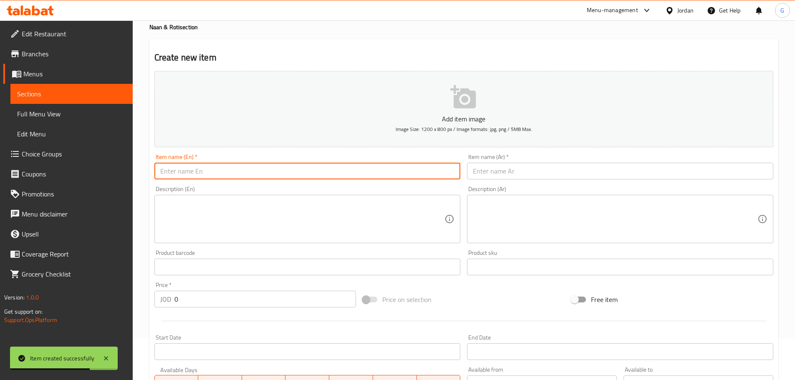
paste input "Butter Naan"
type input "Butter Naan"
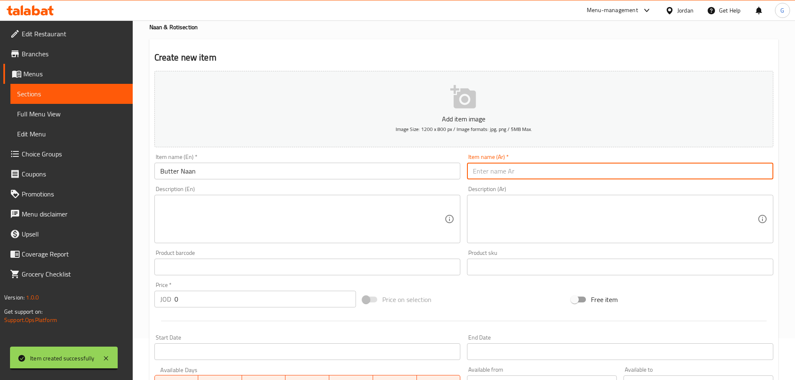
click at [532, 168] on input "text" at bounding box center [620, 171] width 306 height 17
paste input "زبدة نان"
click at [424, 202] on textarea at bounding box center [302, 219] width 285 height 40
click at [477, 168] on input "زبدة نان" at bounding box center [620, 171] width 306 height 17
click at [476, 168] on input "زبدة نان" at bounding box center [620, 171] width 306 height 17
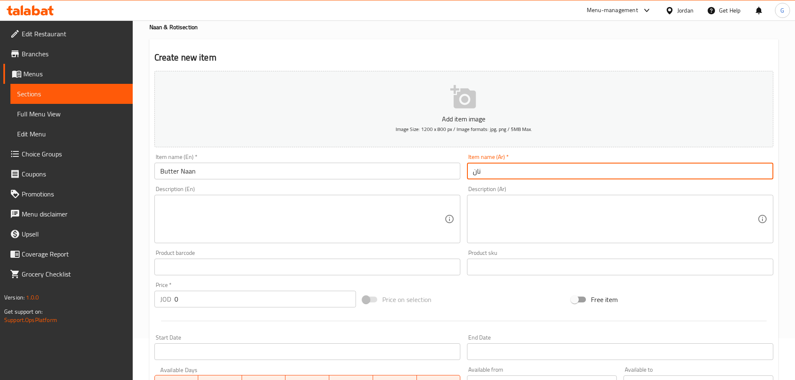
click at [486, 172] on input "نان" at bounding box center [620, 171] width 306 height 17
paste input "زبدة"
type input "نان بالزبدة"
click at [241, 300] on input "0" at bounding box center [265, 299] width 182 height 17
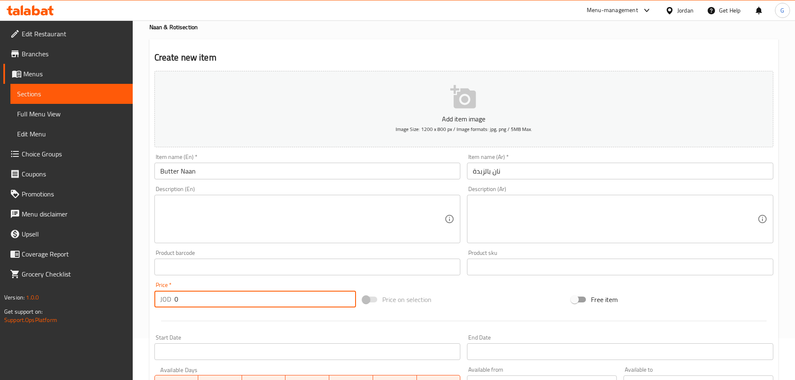
click at [241, 300] on input "0" at bounding box center [265, 299] width 182 height 17
type input ".75"
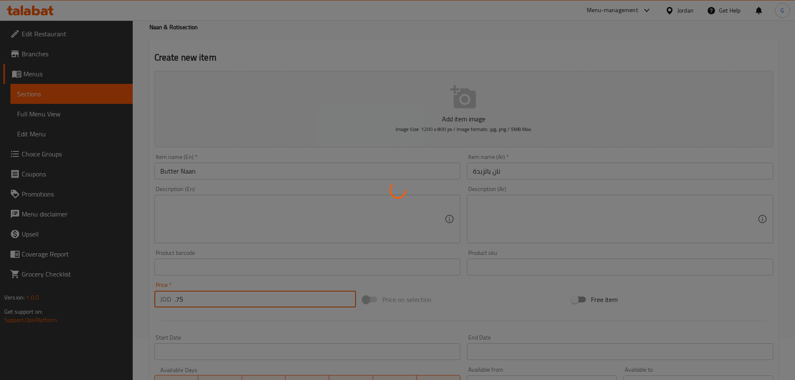
type input "0"
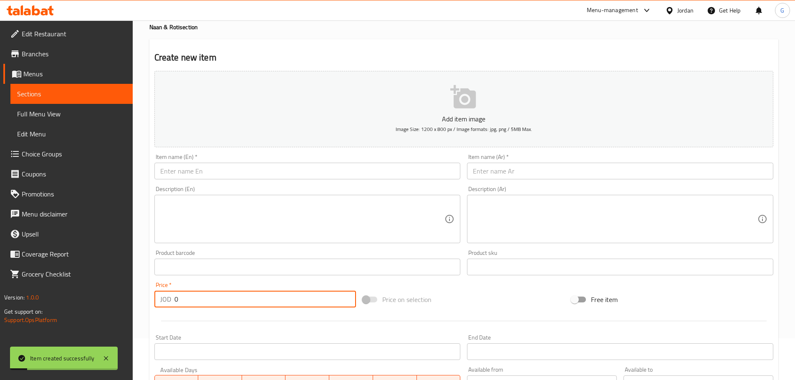
click at [215, 167] on input "text" at bounding box center [307, 171] width 306 height 17
paste input "[PERSON_NAME]"
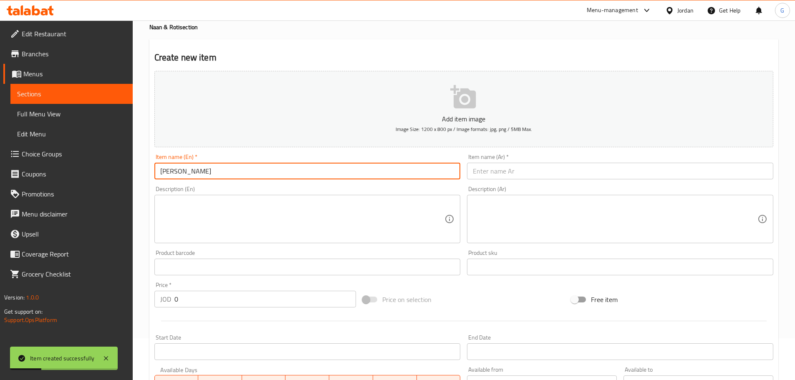
type input "[PERSON_NAME]"
click at [522, 176] on input "text" at bounding box center [620, 171] width 306 height 17
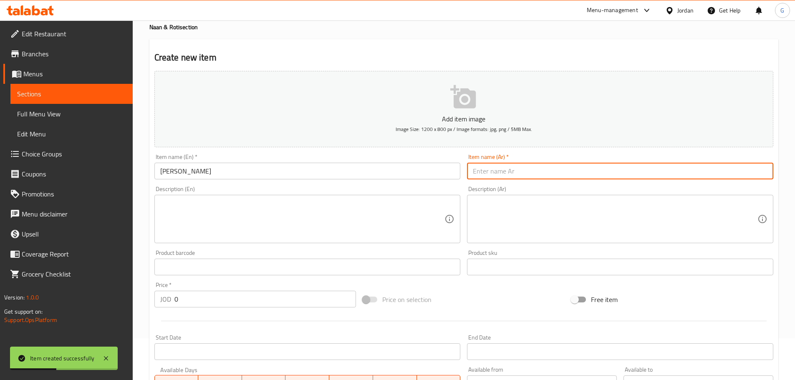
paste input "نان بالثوم"
type input "نان بالثوم"
click at [255, 292] on input "0" at bounding box center [265, 299] width 182 height 17
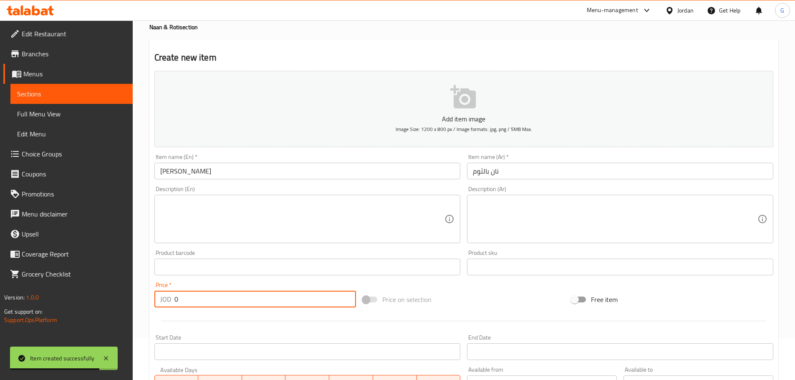
click at [255, 292] on input "0" at bounding box center [265, 299] width 182 height 17
type input ".85"
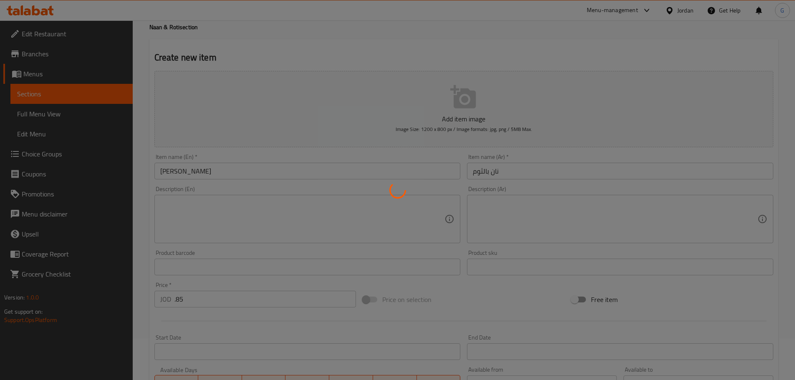
type input "0"
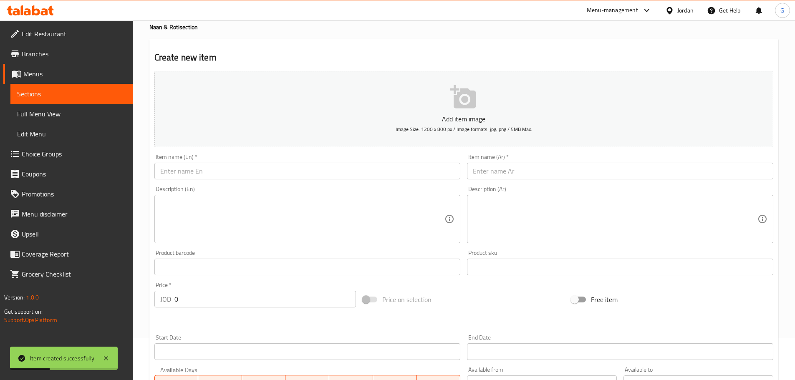
click at [189, 179] on div "Item name (En)   * Item name (En) *" at bounding box center [307, 167] width 313 height 32
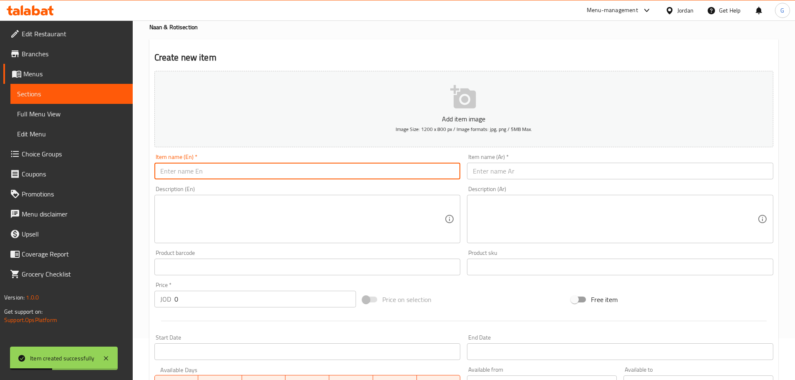
click at [190, 176] on input "text" at bounding box center [307, 171] width 306 height 17
paste input "Lacha Paratha"
type input "Lacha Paratha"
click at [532, 179] on input "text" at bounding box center [620, 171] width 306 height 17
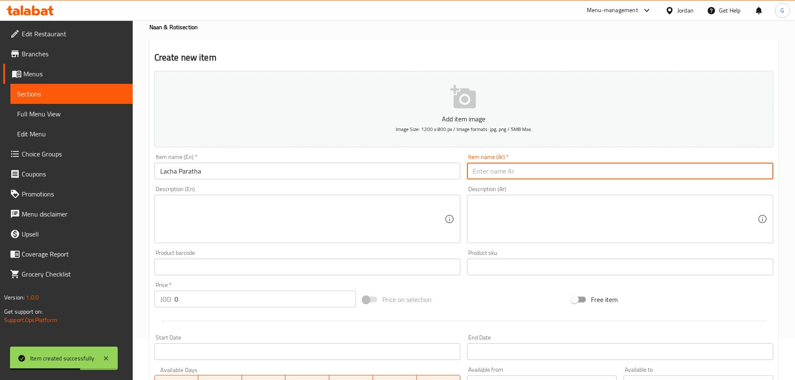
paste input "[PERSON_NAME]"
click at [414, 222] on textarea at bounding box center [302, 219] width 285 height 40
click at [493, 171] on input "[PERSON_NAME]" at bounding box center [620, 171] width 306 height 17
type input "[PERSON_NAME]"
click at [383, 224] on textarea at bounding box center [302, 219] width 285 height 40
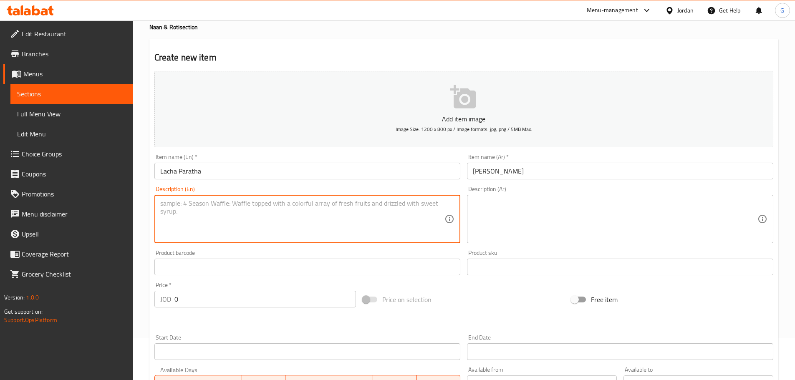
click at [249, 302] on input "0" at bounding box center [265, 299] width 182 height 17
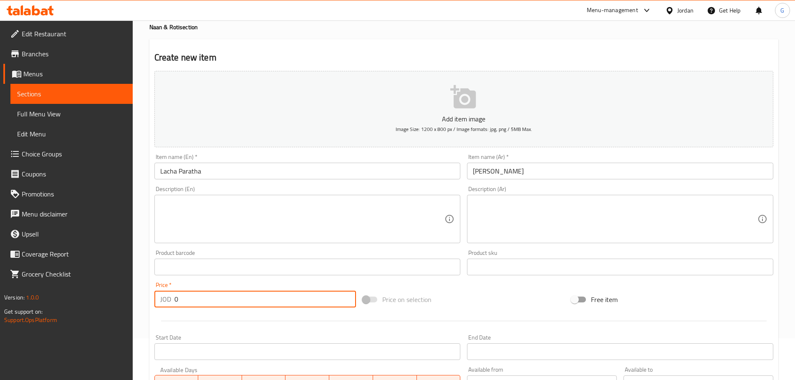
click at [249, 302] on input "0" at bounding box center [265, 299] width 182 height 17
type input ".85"
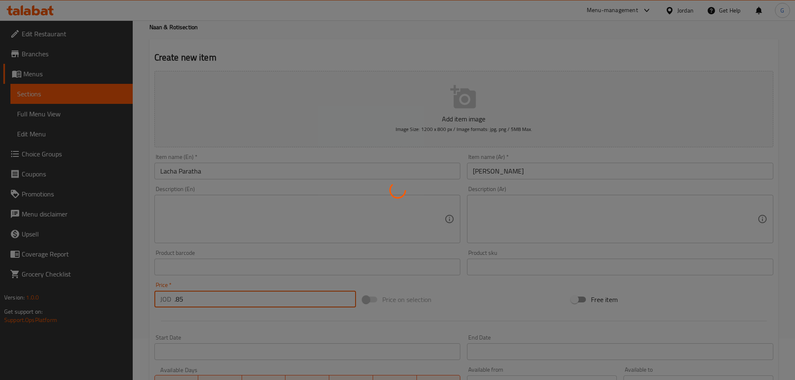
type input "0"
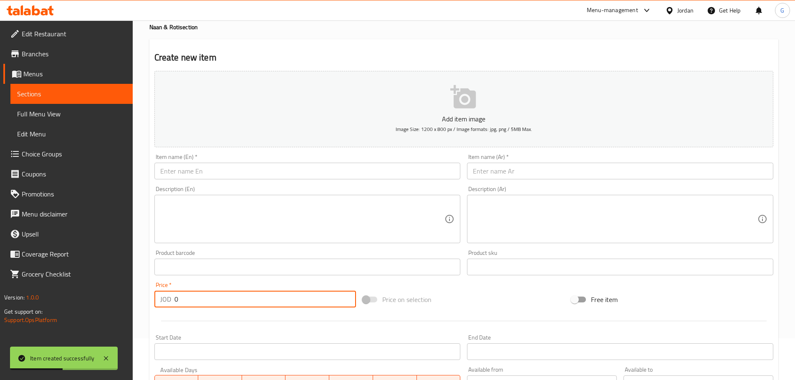
click at [218, 169] on input "text" at bounding box center [307, 171] width 306 height 17
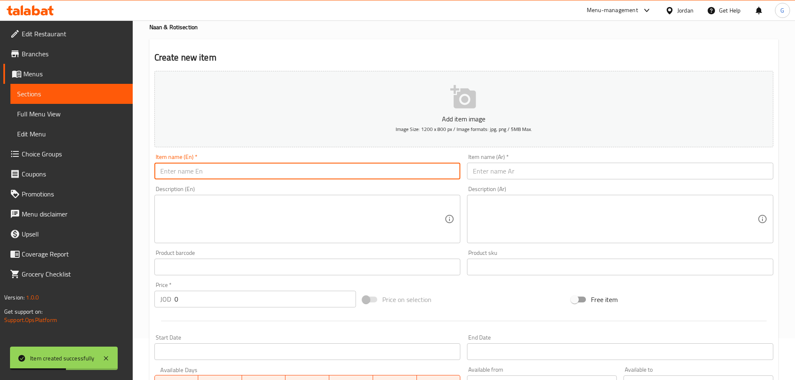
paste input "Chapati"
type input "Chapati"
click at [544, 167] on input "text" at bounding box center [620, 171] width 306 height 17
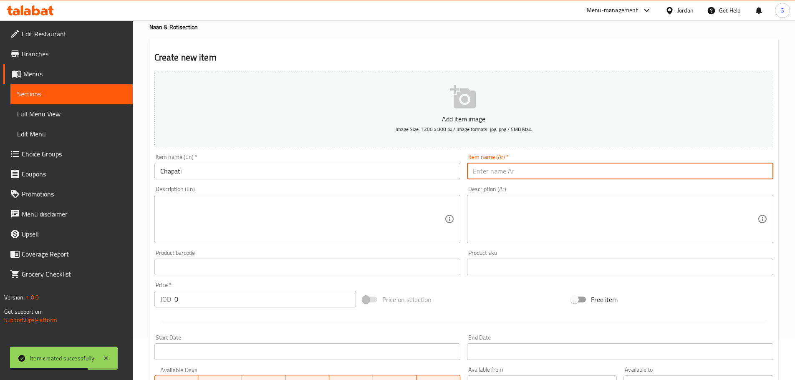
paste input "جباتي"
click at [509, 216] on textarea at bounding box center [615, 219] width 285 height 40
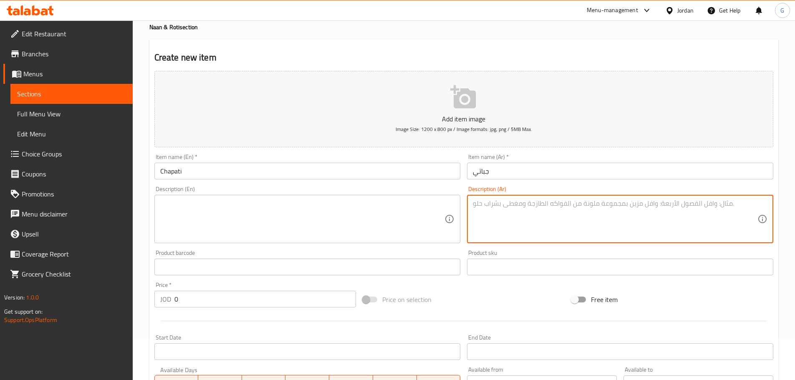
click at [493, 165] on input "جباتي" at bounding box center [620, 171] width 306 height 17
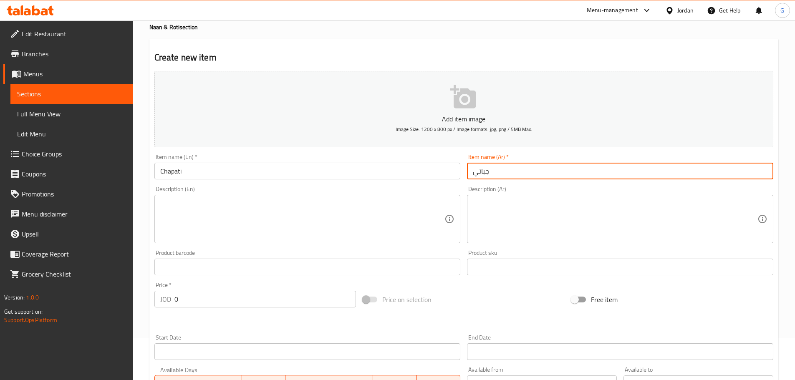
click at [493, 165] on input "جباتي" at bounding box center [620, 171] width 306 height 17
type input "تشاباتي"
click at [368, 213] on textarea at bounding box center [302, 219] width 285 height 40
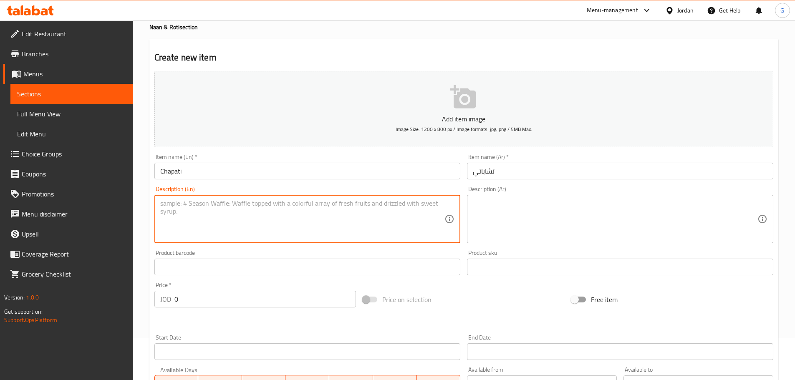
click at [284, 297] on input "0" at bounding box center [265, 299] width 182 height 17
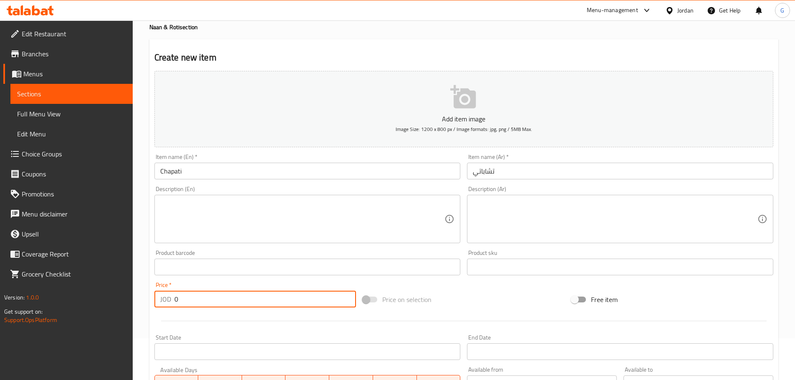
click at [284, 296] on input "0" at bounding box center [265, 299] width 182 height 17
type input ".85"
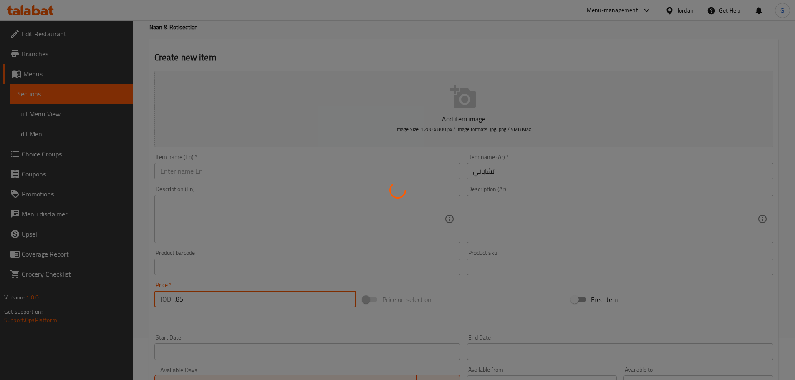
type input "0"
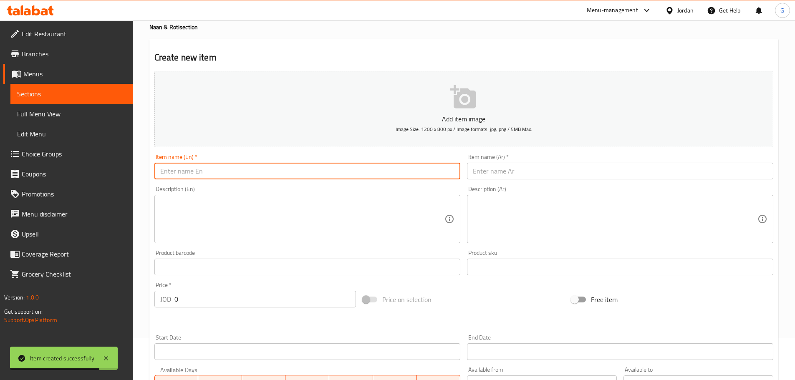
click at [174, 168] on input "text" at bounding box center [307, 171] width 306 height 17
paste input "Poori"
type input "Poori"
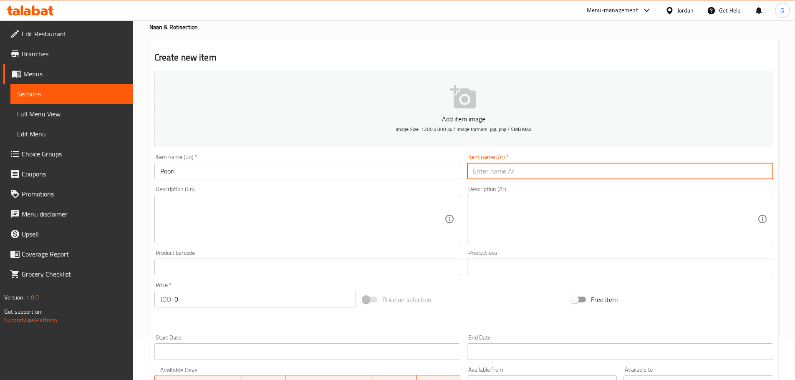
click at [499, 169] on input "text" at bounding box center [620, 171] width 306 height 17
paste input "بوري"
type input "بوري"
click at [496, 208] on textarea at bounding box center [615, 219] width 285 height 40
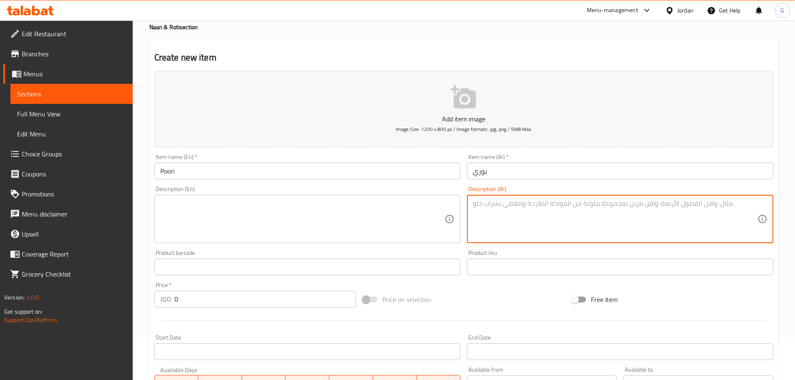
click at [338, 300] on input "0" at bounding box center [265, 299] width 182 height 17
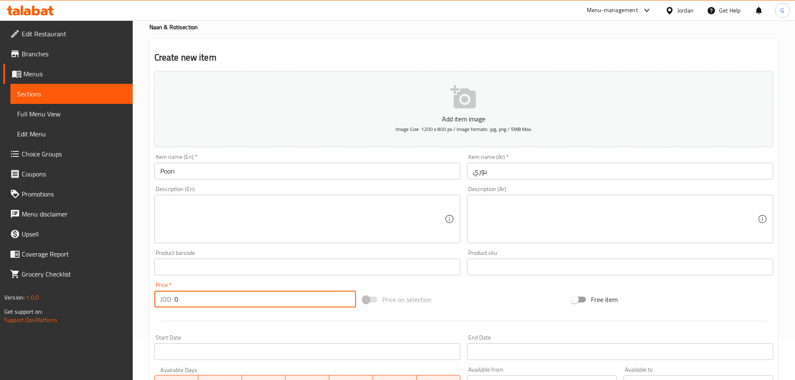
click at [338, 300] on input "0" at bounding box center [265, 299] width 182 height 17
type input ".75"
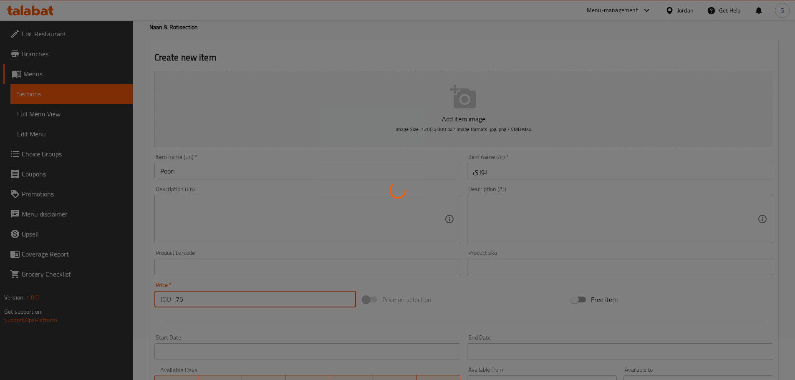
type input "0"
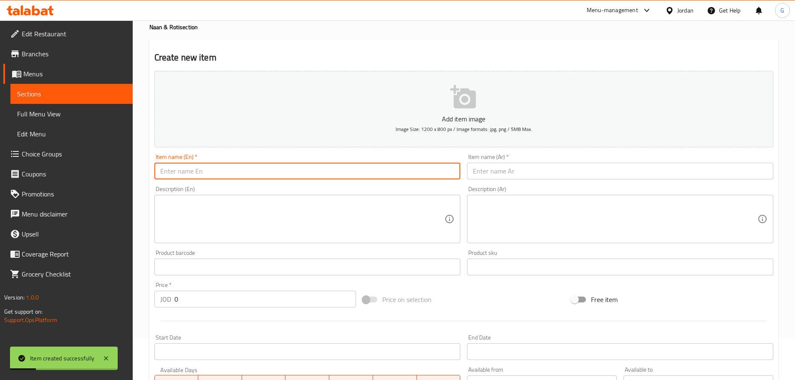
click at [188, 173] on input "text" at bounding box center [307, 171] width 306 height 17
paste input "[PERSON_NAME]"
type input "[PERSON_NAME]"
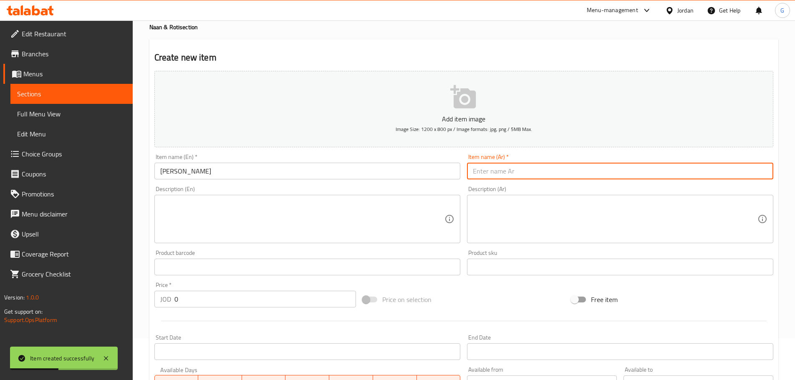
click at [514, 174] on input "text" at bounding box center [620, 171] width 306 height 17
paste input "[PERSON_NAME]"
type input "[PERSON_NAME]"
click at [511, 214] on textarea at bounding box center [615, 219] width 285 height 40
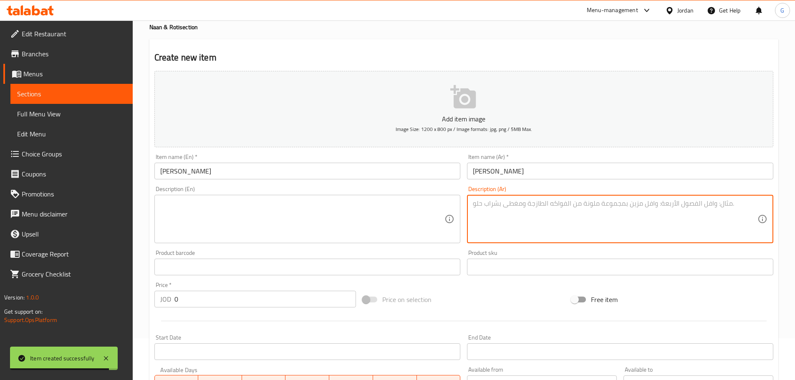
click at [313, 310] on div "Price   * JOD 0 Price *" at bounding box center [255, 295] width 209 height 32
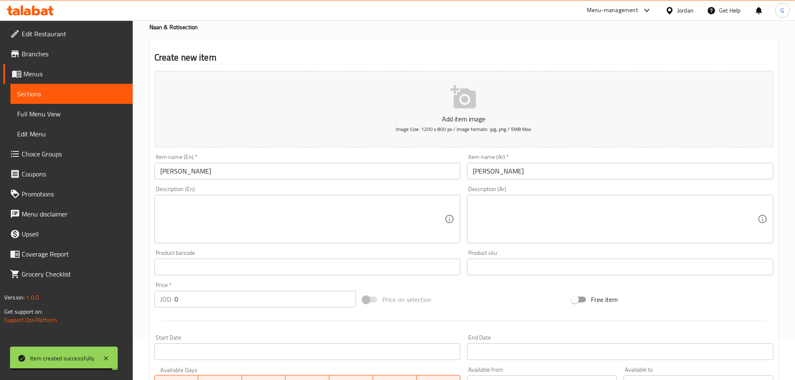
click at [315, 304] on input "0" at bounding box center [265, 299] width 182 height 17
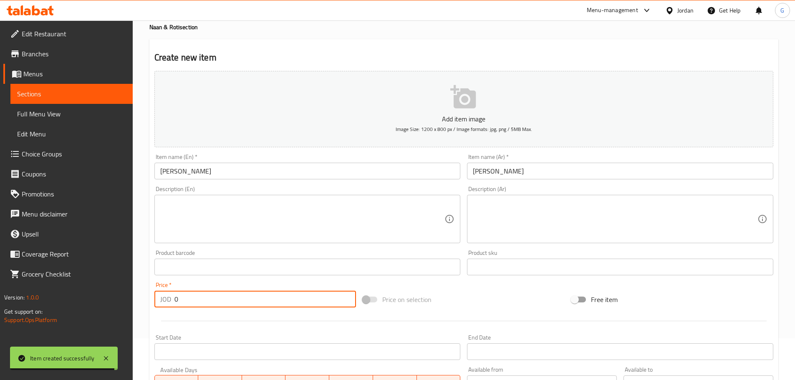
click at [315, 304] on input "0" at bounding box center [265, 299] width 182 height 17
type input ".85"
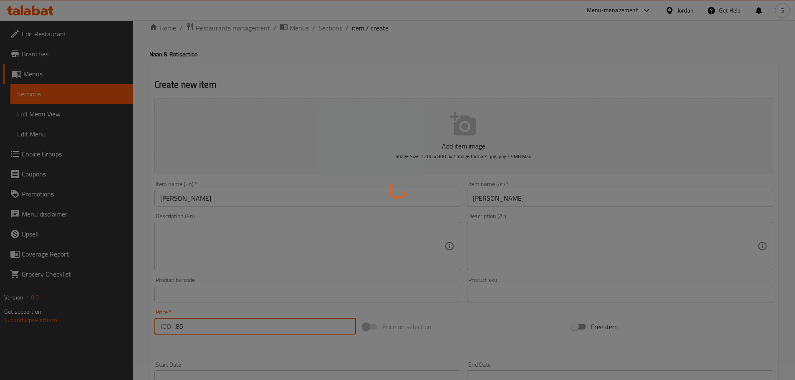
scroll to position [0, 0]
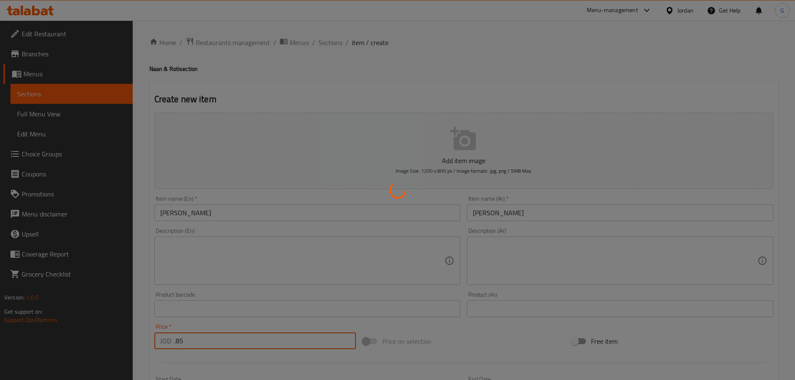
type input "0"
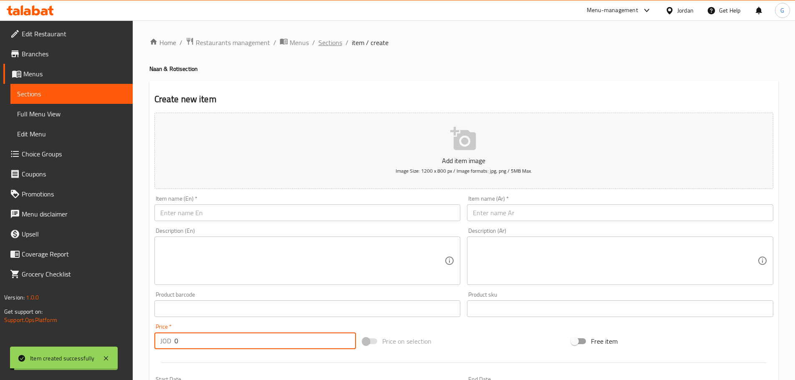
click at [333, 38] on span "Sections" at bounding box center [330, 43] width 24 height 10
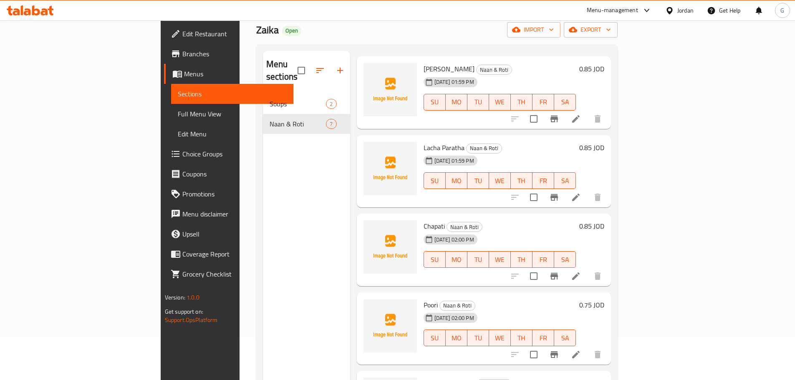
scroll to position [117, 0]
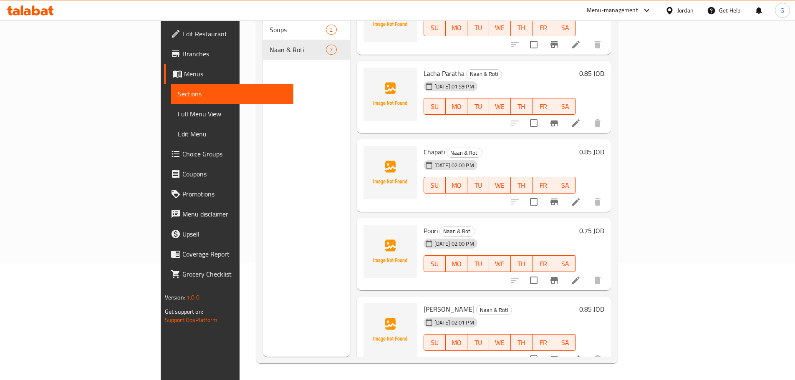
click at [576, 146] on h6 "Chapati Naan & Roti" at bounding box center [499, 152] width 153 height 12
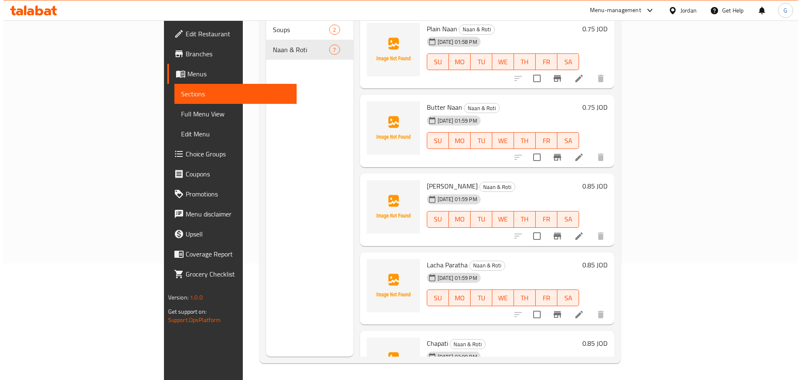
scroll to position [0, 0]
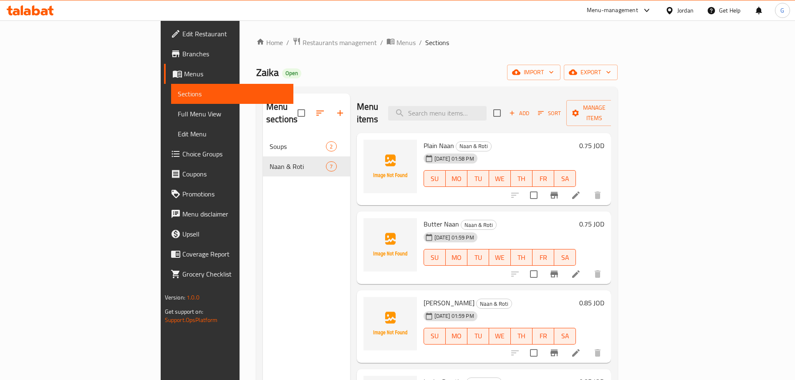
click at [618, 58] on div "Home / Restaurants management / Menus / Sections Zaika Open import export Menu …" at bounding box center [436, 258] width 361 height 443
click at [611, 72] on span "export" at bounding box center [590, 72] width 40 height 10
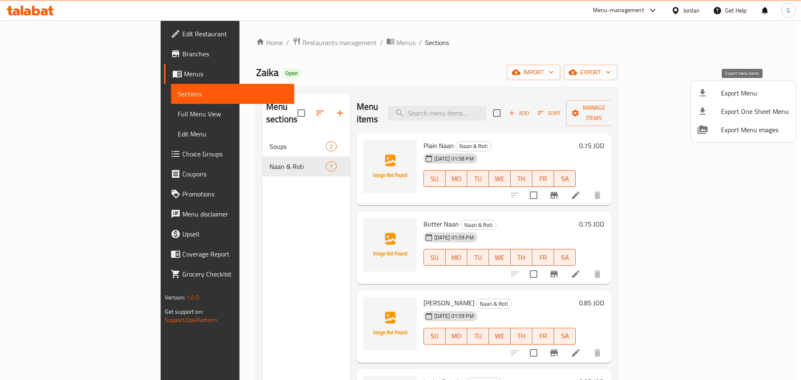
click at [756, 96] on span "Export Menu" at bounding box center [755, 93] width 68 height 10
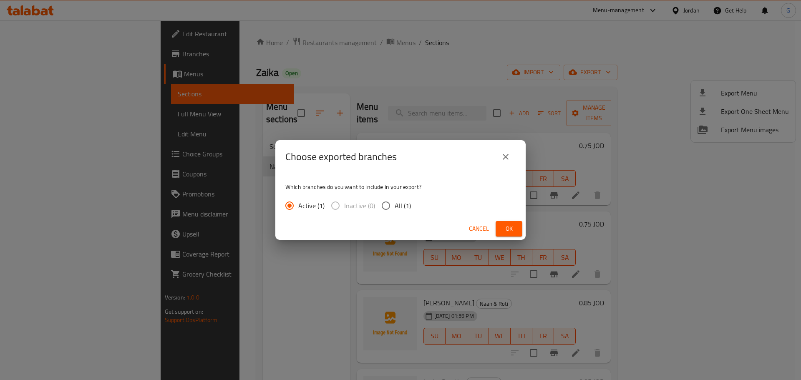
click at [392, 209] on input "All (1)" at bounding box center [386, 206] width 18 height 18
radio input "true"
click at [514, 232] on span "Ok" at bounding box center [508, 229] width 13 height 10
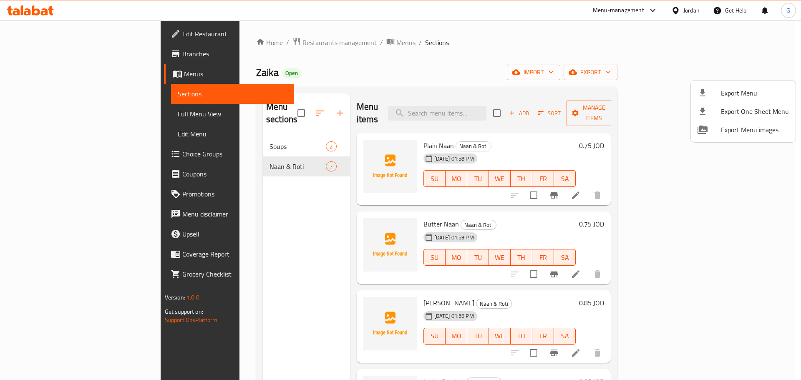
click at [308, 43] on div at bounding box center [400, 190] width 801 height 380
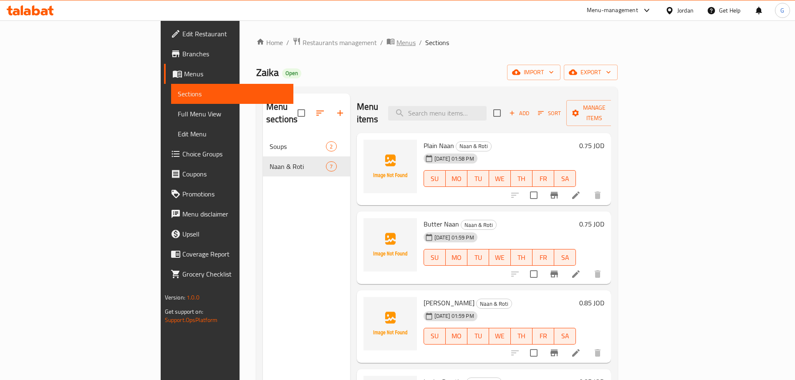
click at [396, 42] on span "Menus" at bounding box center [405, 43] width 19 height 10
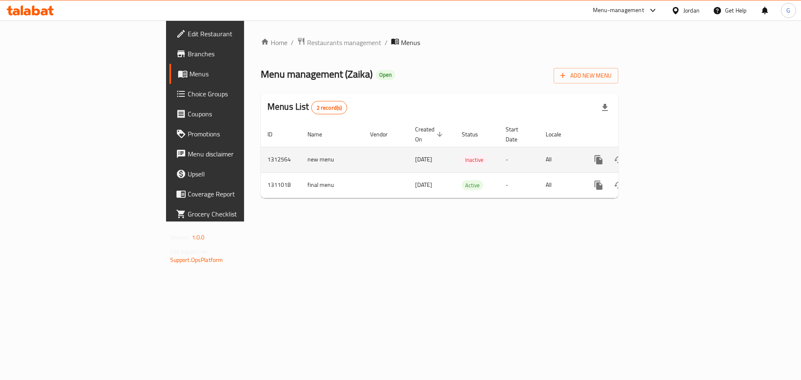
click at [261, 151] on td "1312564" at bounding box center [281, 159] width 40 height 25
copy td "1312564"
